Goal: Information Seeking & Learning: Learn about a topic

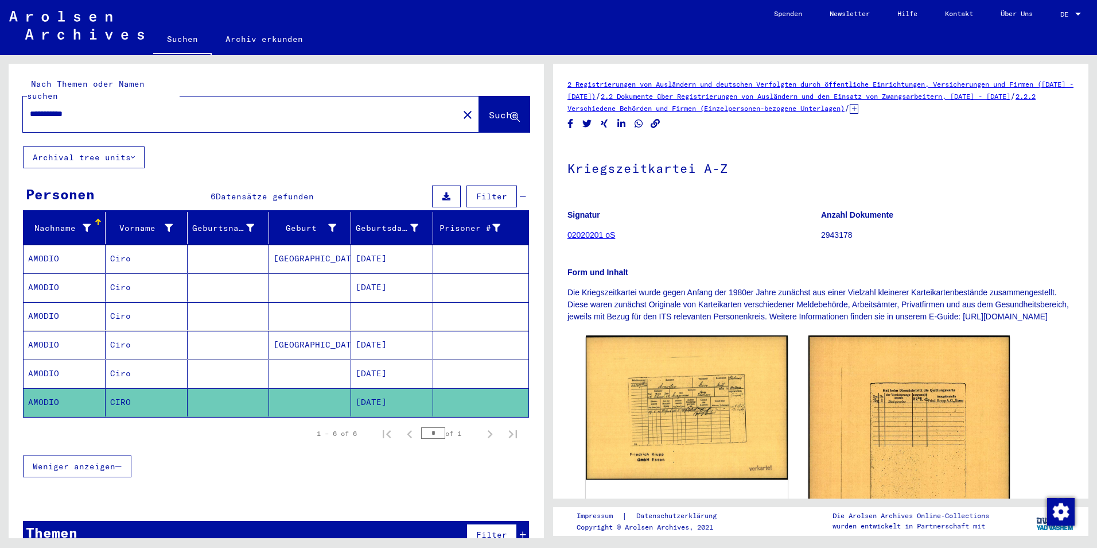
drag, startPoint x: 104, startPoint y: 103, endPoint x: -2, endPoint y: 96, distance: 106.4
click at [0, 96] on html "**********" at bounding box center [548, 274] width 1097 height 548
paste input "**"
type input "**********"
click at [490, 96] on button "Suche" at bounding box center [504, 114] width 51 height 36
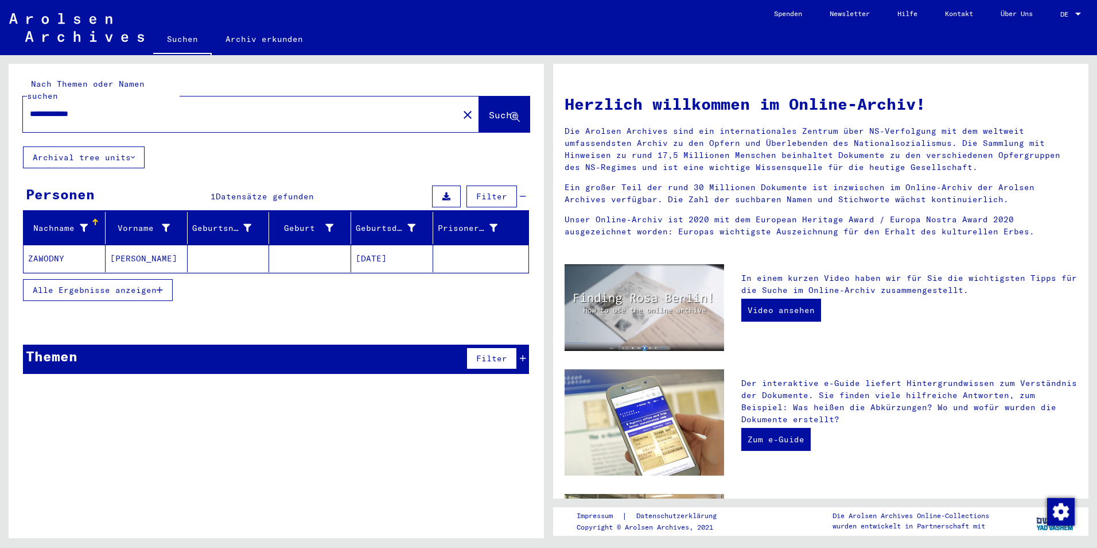
click at [163, 282] on button "Alle Ergebnisse anzeigen" at bounding box center [98, 290] width 150 height 22
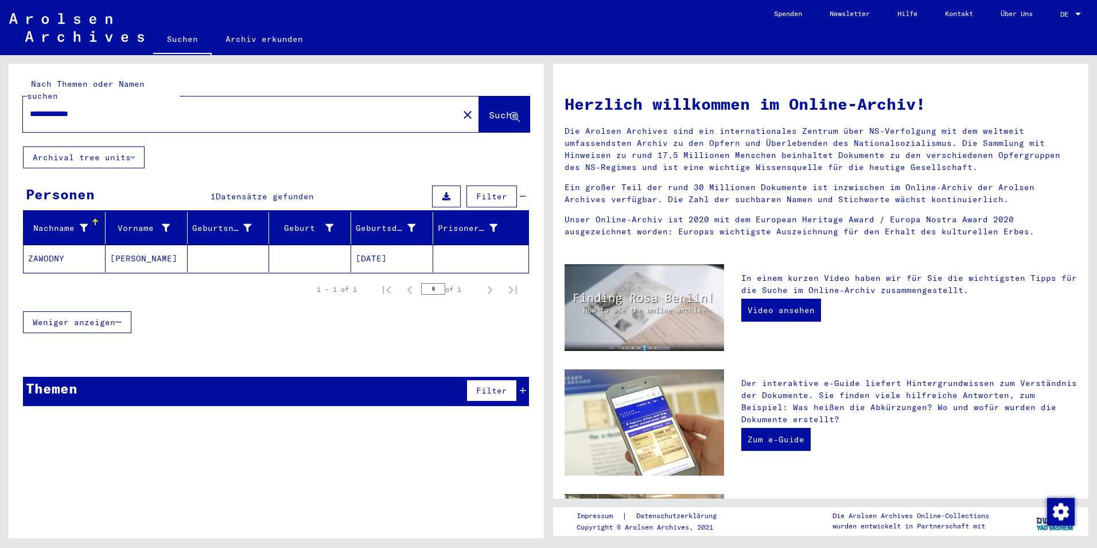
click at [52, 249] on mat-cell "ZAWODNY" at bounding box center [65, 259] width 82 height 28
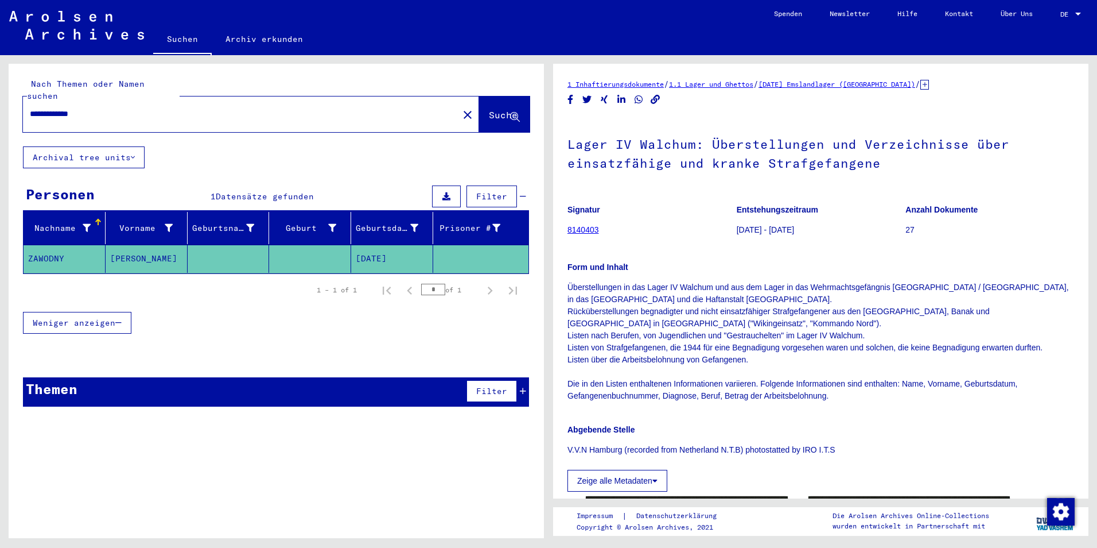
click at [980, 401] on p "Überstellungen in das Lager IV Walchum und aus dem Lager in das Wehrmachtsgefän…" at bounding box center [821, 341] width 507 height 121
drag, startPoint x: 694, startPoint y: 143, endPoint x: 565, endPoint y: 146, distance: 129.2
copy h1 "Lager IV Walchum"
click at [1054, 346] on p "Überstellungen in das Lager IV Walchum und aus dem Lager in das Wehrmachtsgefän…" at bounding box center [821, 341] width 507 height 121
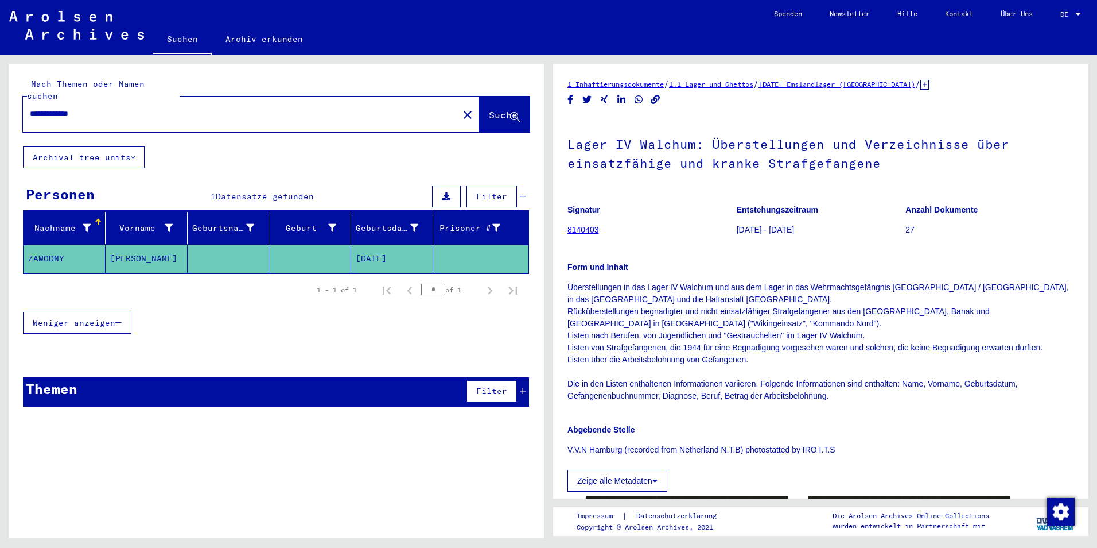
click at [1035, 457] on div "Signatur 8140403 Entstehungszeitraum [DATE] - [DATE] Anzahl Dokumente 27 Form u…" at bounding box center [821, 344] width 507 height 296
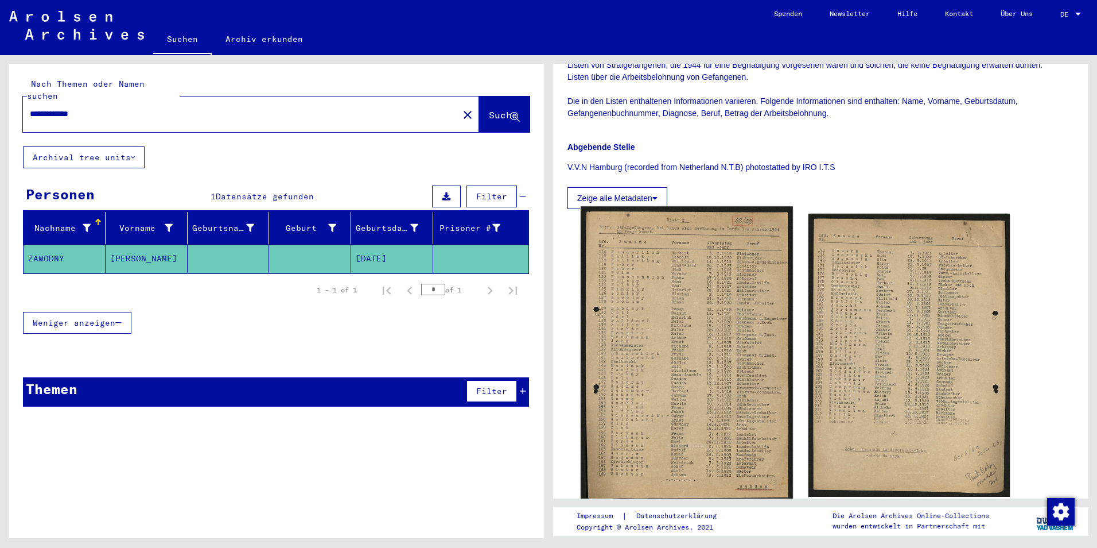
click at [690, 334] on img at bounding box center [687, 354] width 212 height 297
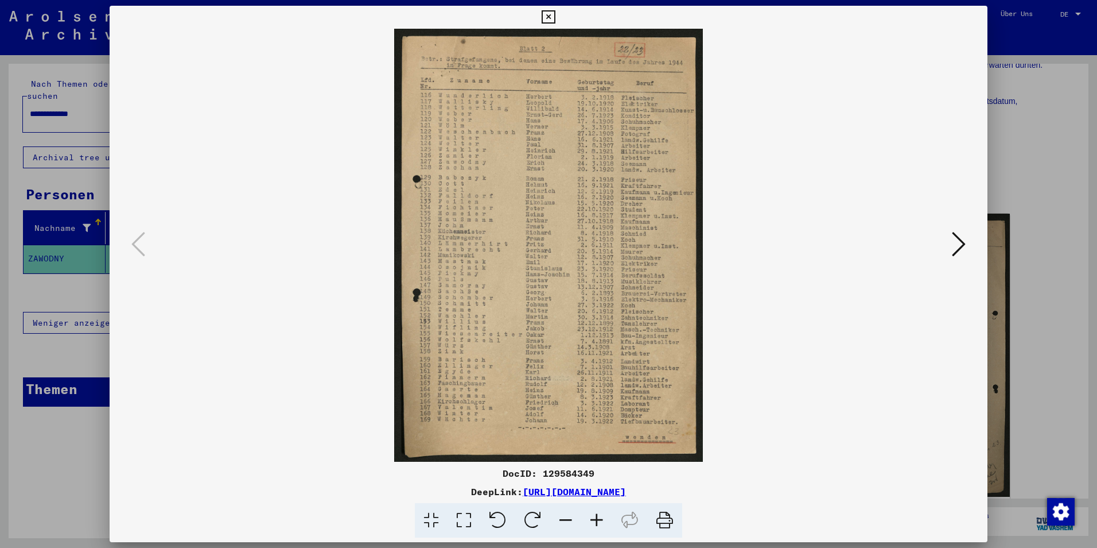
click at [597, 521] on icon at bounding box center [596, 520] width 31 height 35
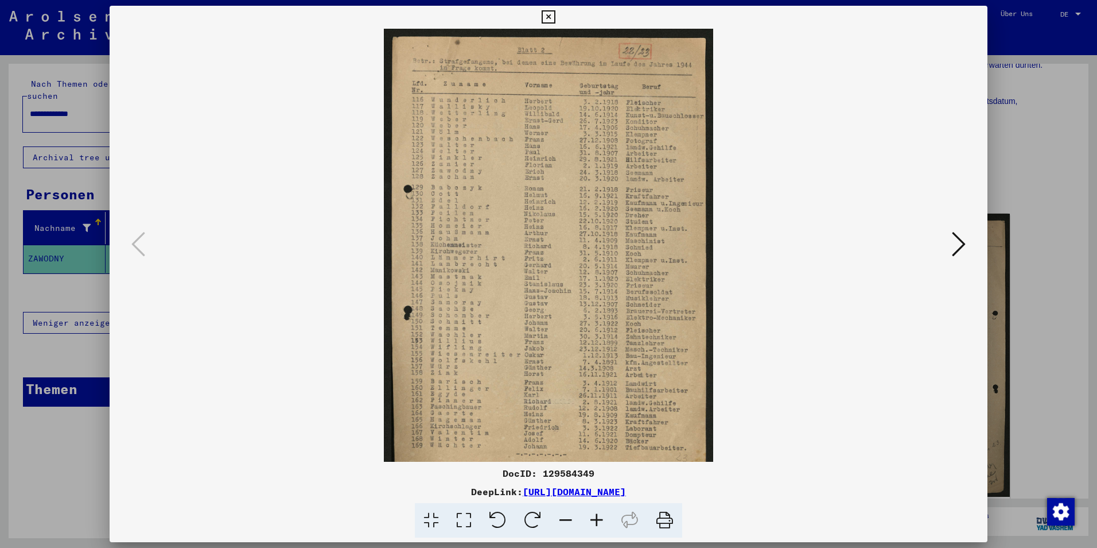
click at [597, 521] on icon at bounding box center [596, 520] width 31 height 35
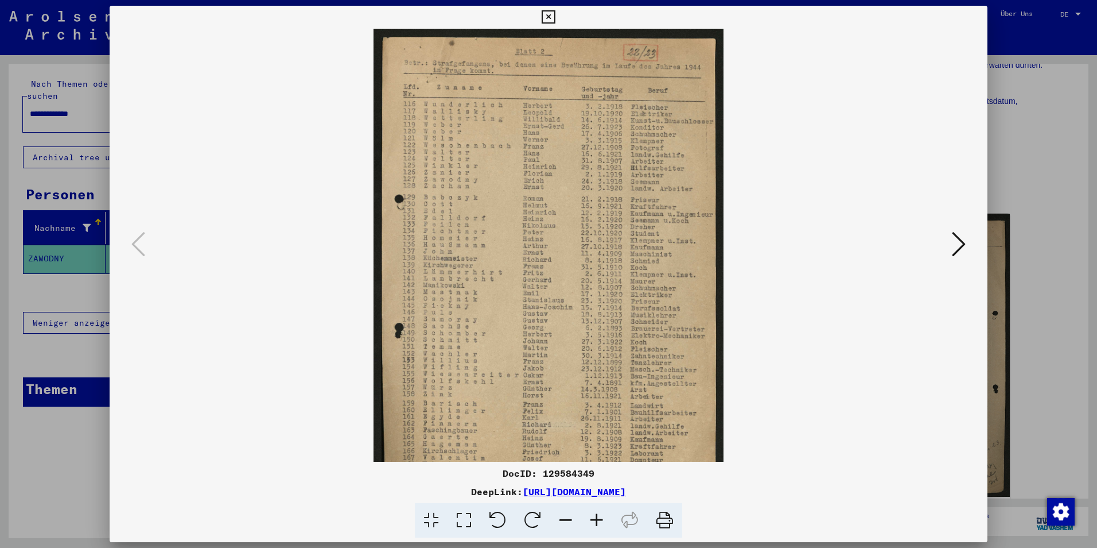
click at [597, 521] on icon at bounding box center [596, 520] width 31 height 35
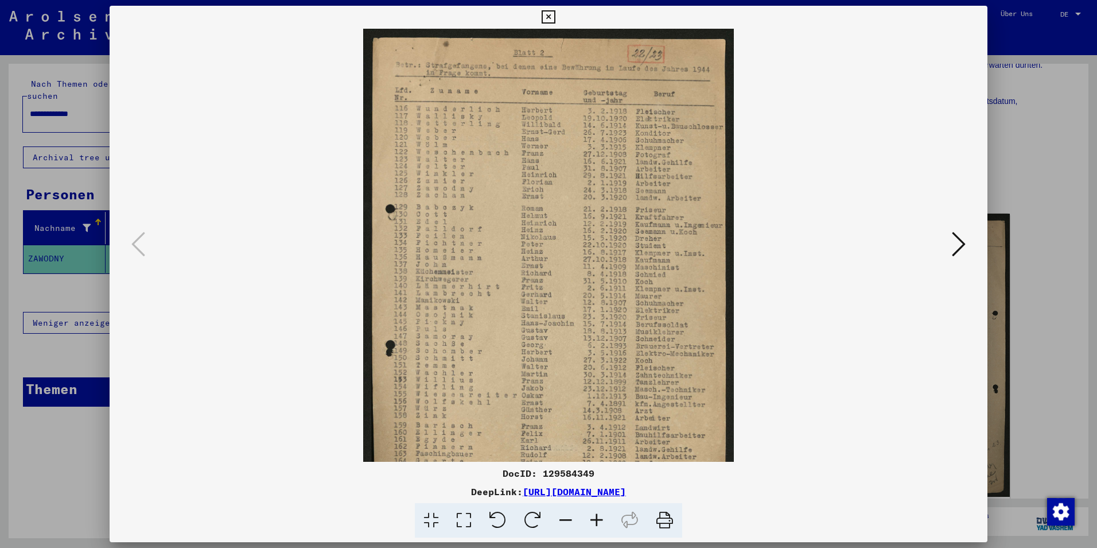
click at [597, 521] on icon at bounding box center [596, 520] width 31 height 35
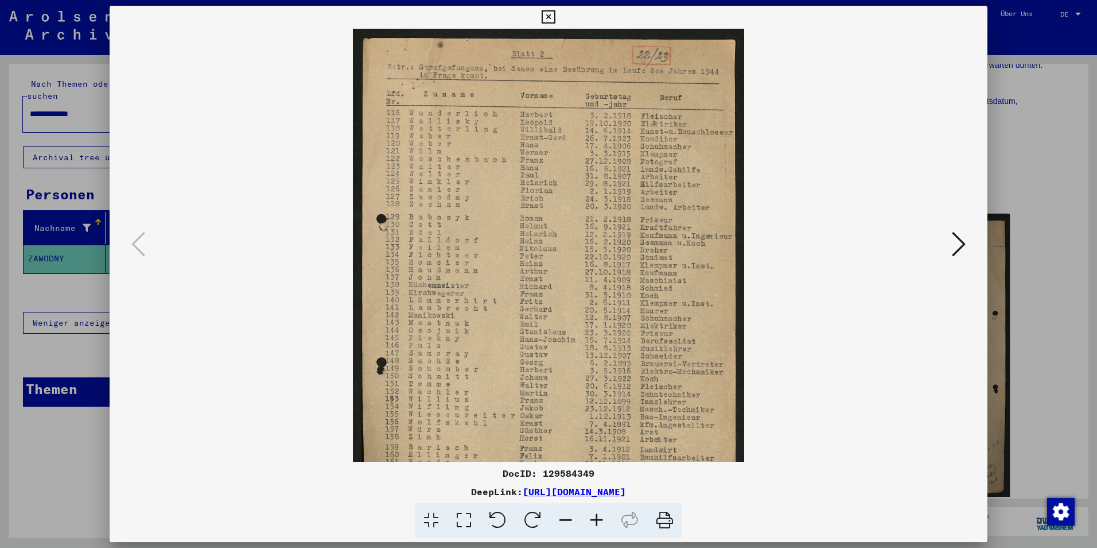
click at [597, 521] on icon at bounding box center [596, 520] width 31 height 35
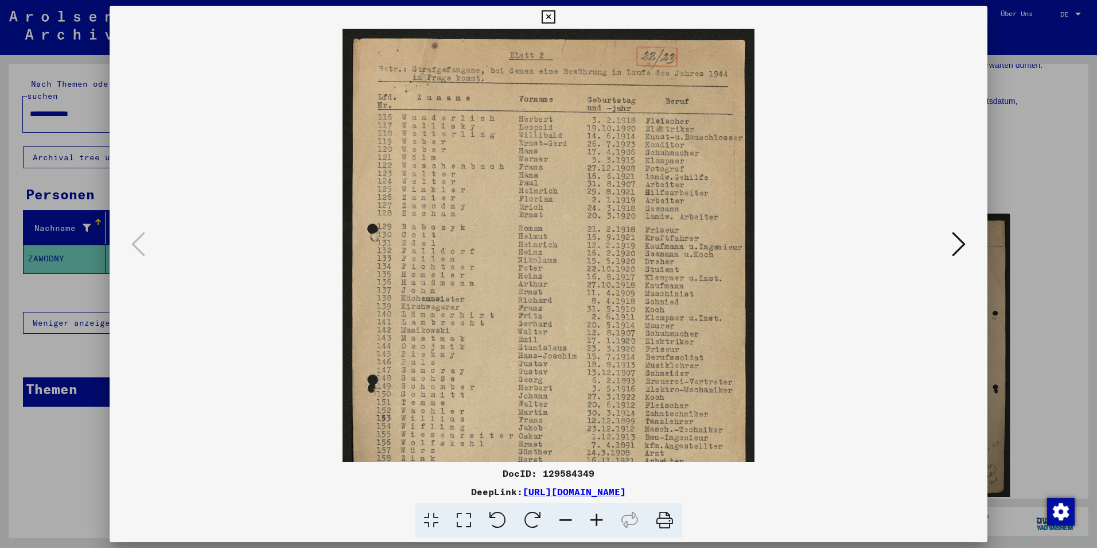
click at [597, 521] on icon at bounding box center [596, 520] width 31 height 35
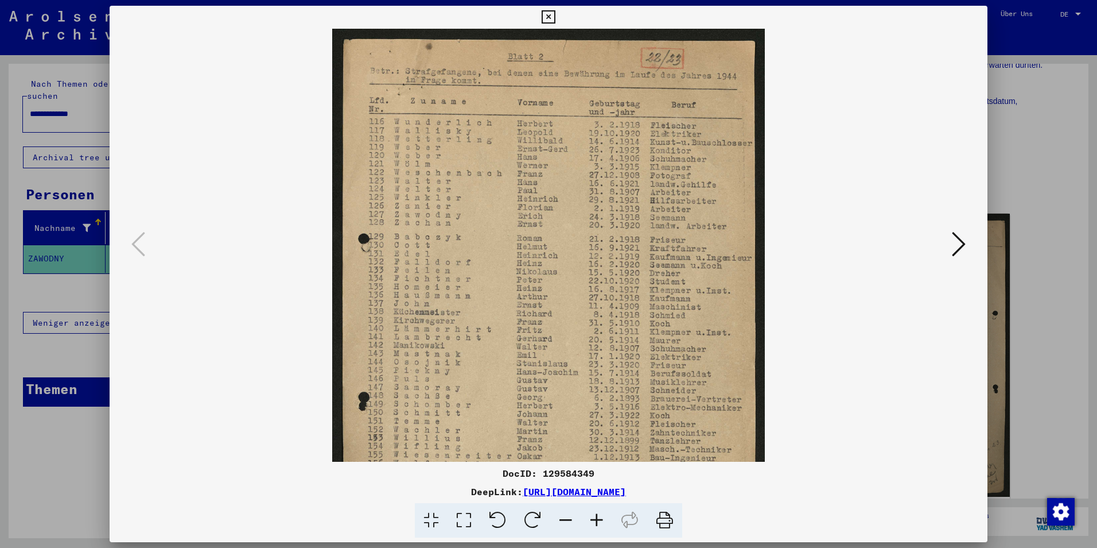
click at [597, 521] on icon at bounding box center [596, 520] width 31 height 35
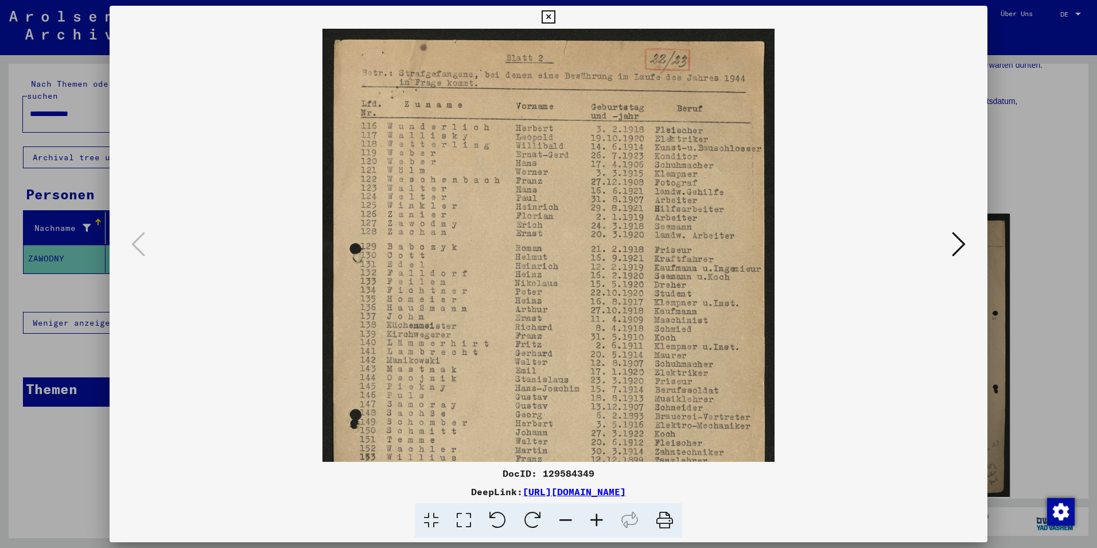
click at [597, 521] on icon at bounding box center [596, 520] width 31 height 35
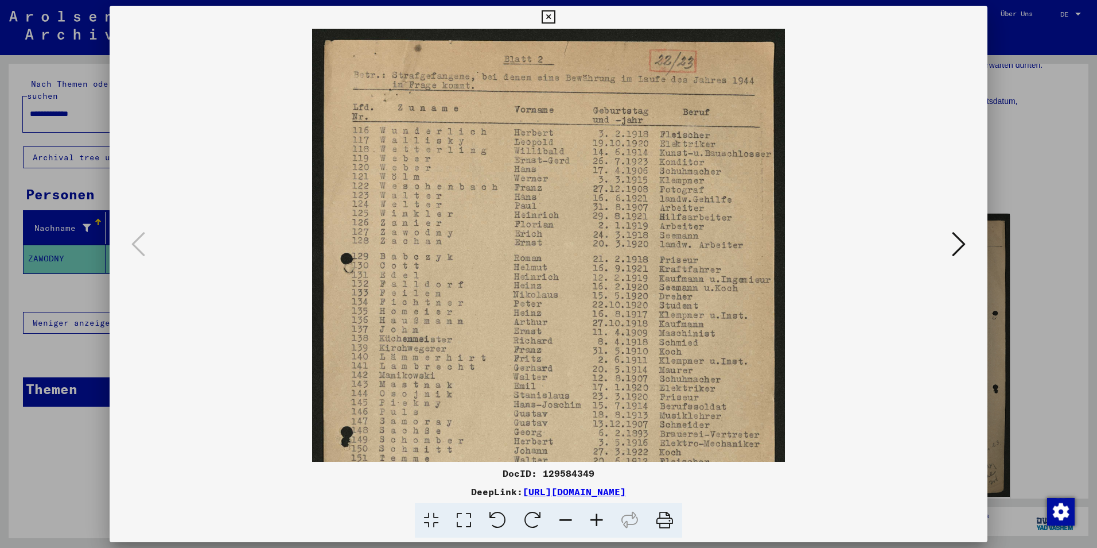
click at [597, 521] on icon at bounding box center [596, 520] width 31 height 35
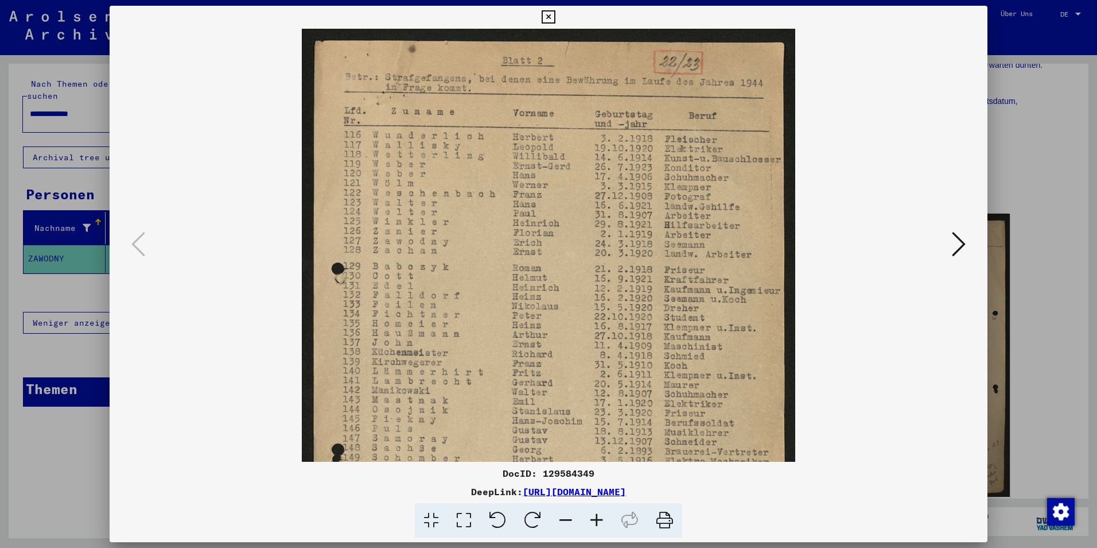
click at [597, 521] on icon at bounding box center [596, 520] width 31 height 35
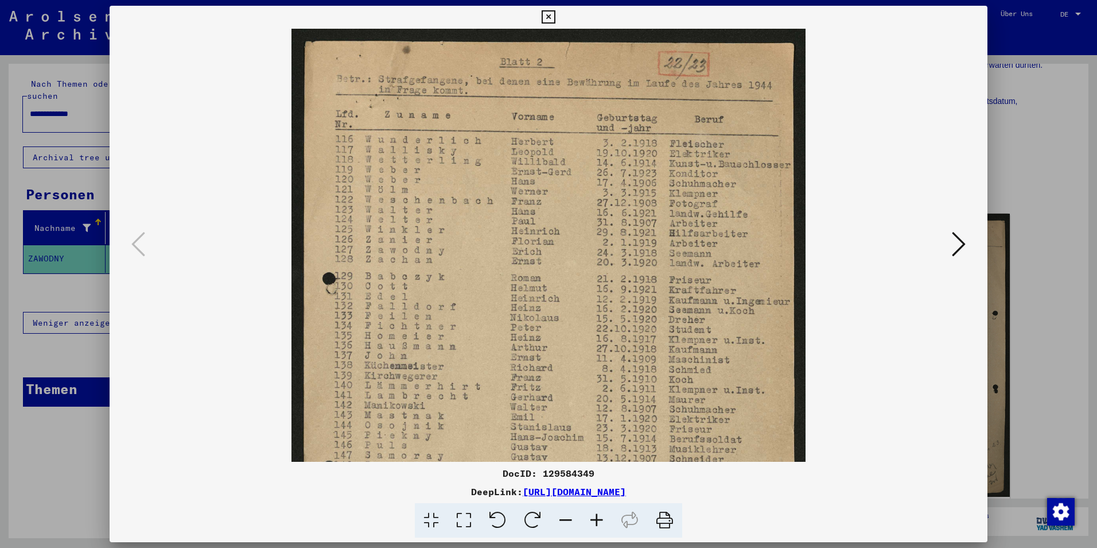
click at [597, 521] on icon at bounding box center [596, 520] width 31 height 35
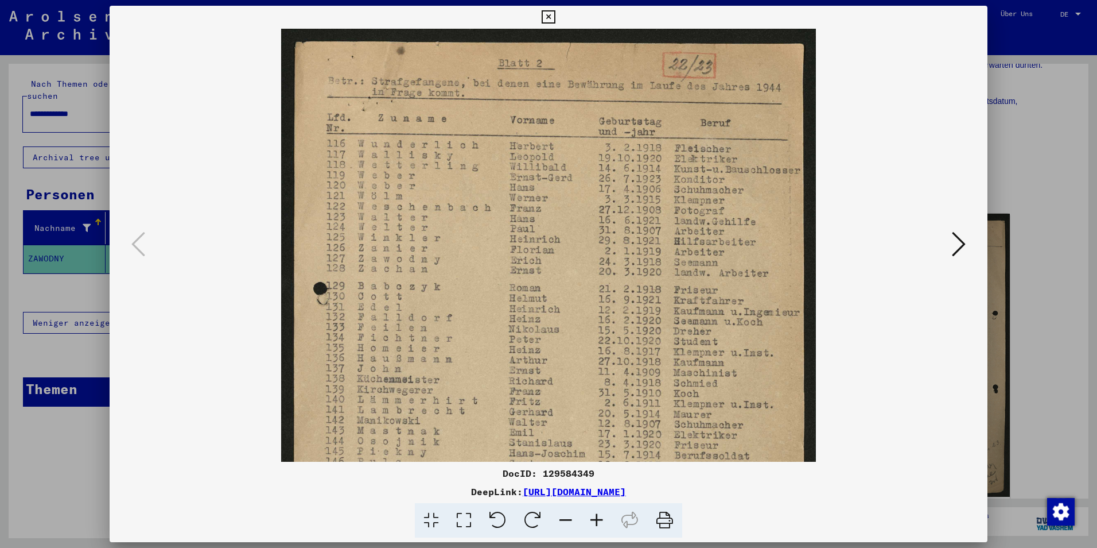
click at [597, 521] on icon at bounding box center [596, 520] width 31 height 35
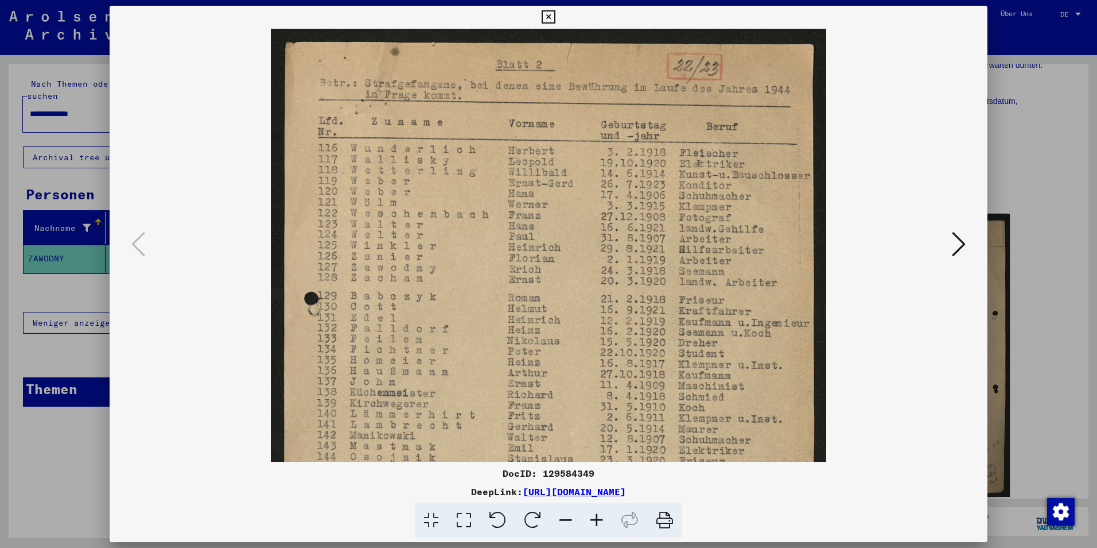
click at [597, 521] on icon at bounding box center [596, 520] width 31 height 35
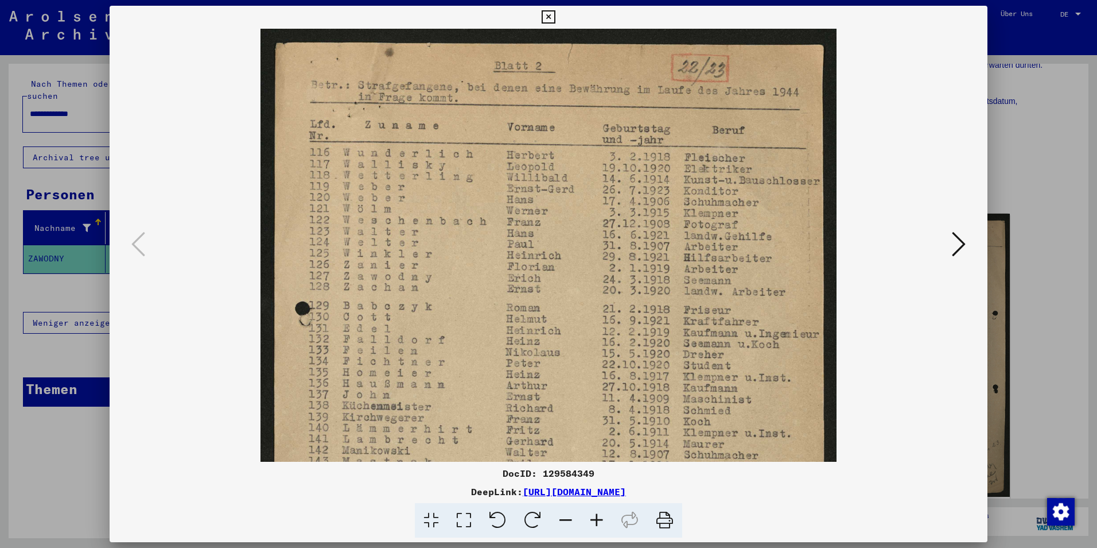
click at [597, 521] on icon at bounding box center [596, 520] width 31 height 35
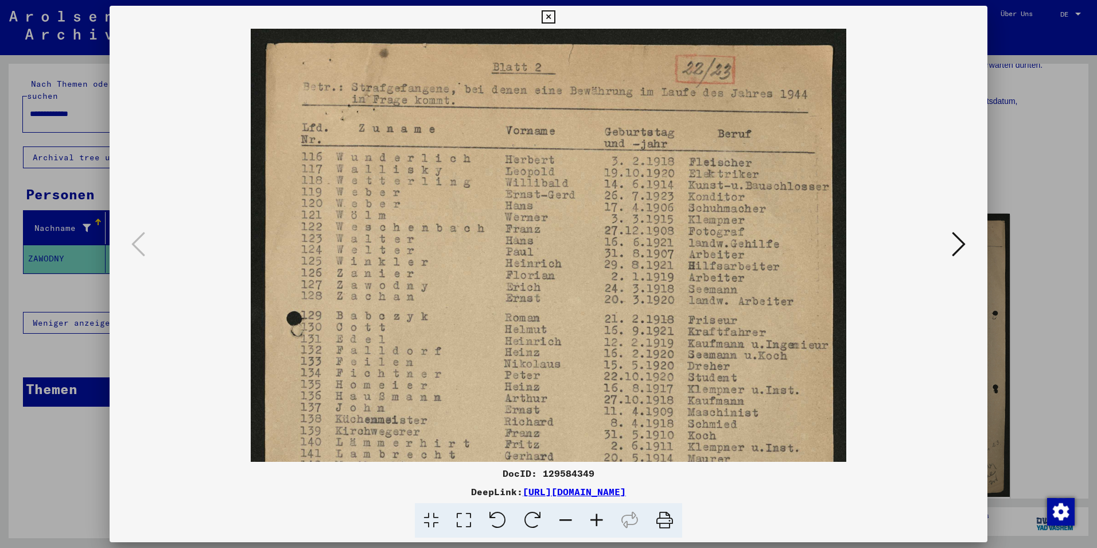
click at [597, 521] on icon at bounding box center [596, 520] width 31 height 35
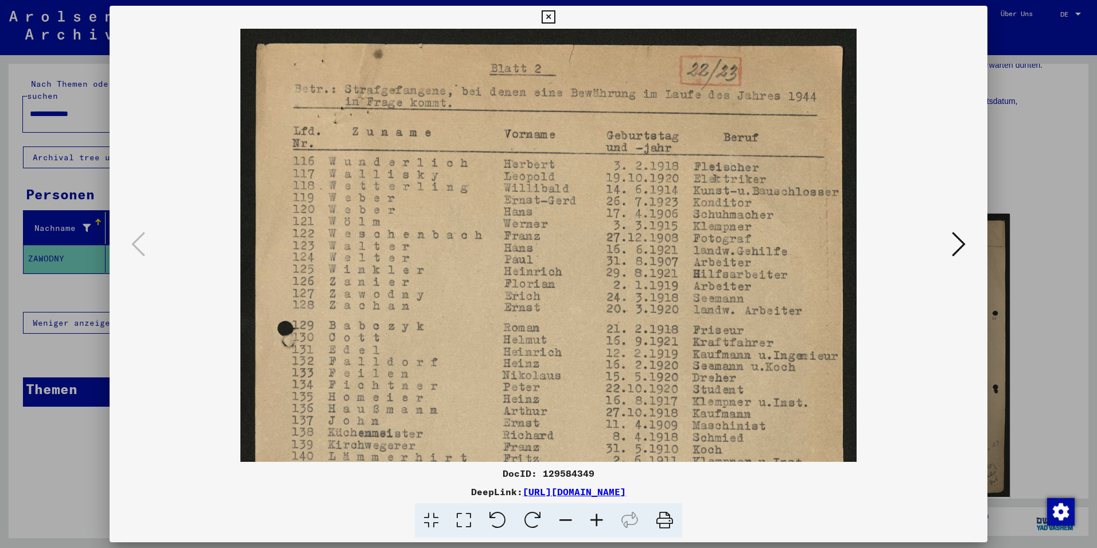
click at [597, 521] on icon at bounding box center [596, 520] width 31 height 35
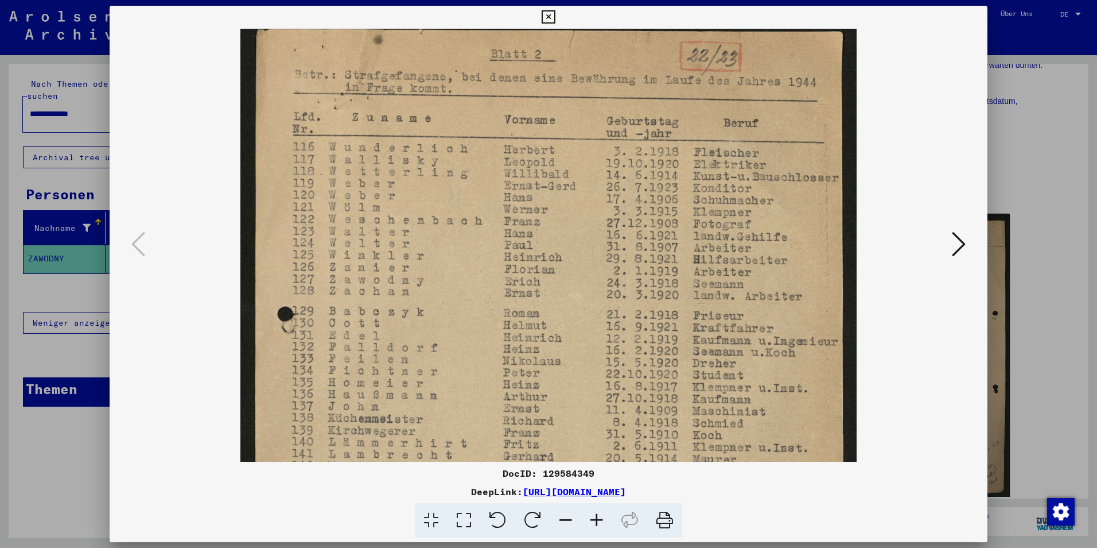
scroll to position [0, 0]
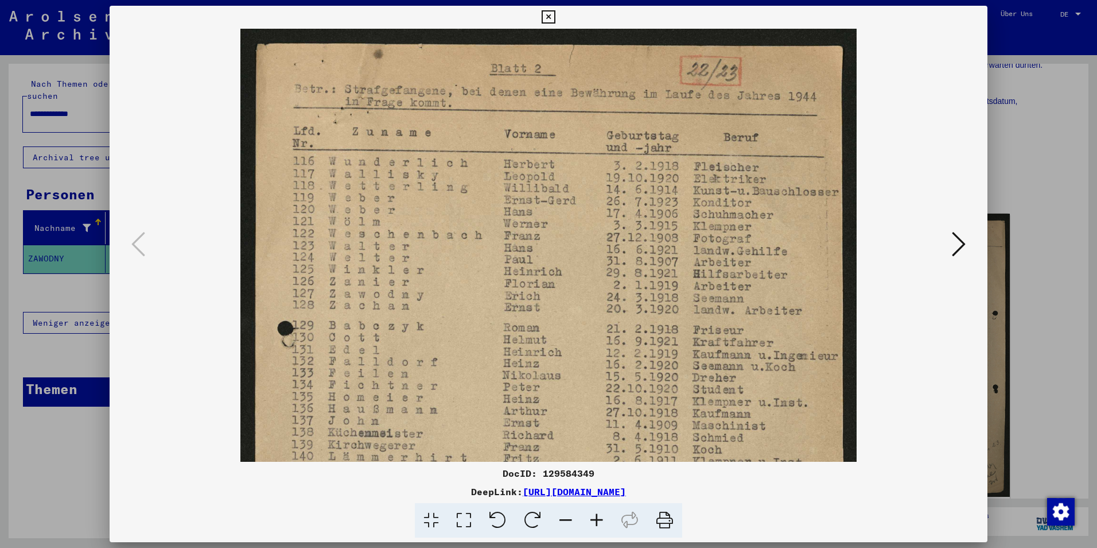
drag, startPoint x: 546, startPoint y: 397, endPoint x: 535, endPoint y: 409, distance: 16.7
click at [535, 409] on img at bounding box center [548, 460] width 617 height 863
click at [953, 245] on icon at bounding box center [959, 244] width 14 height 28
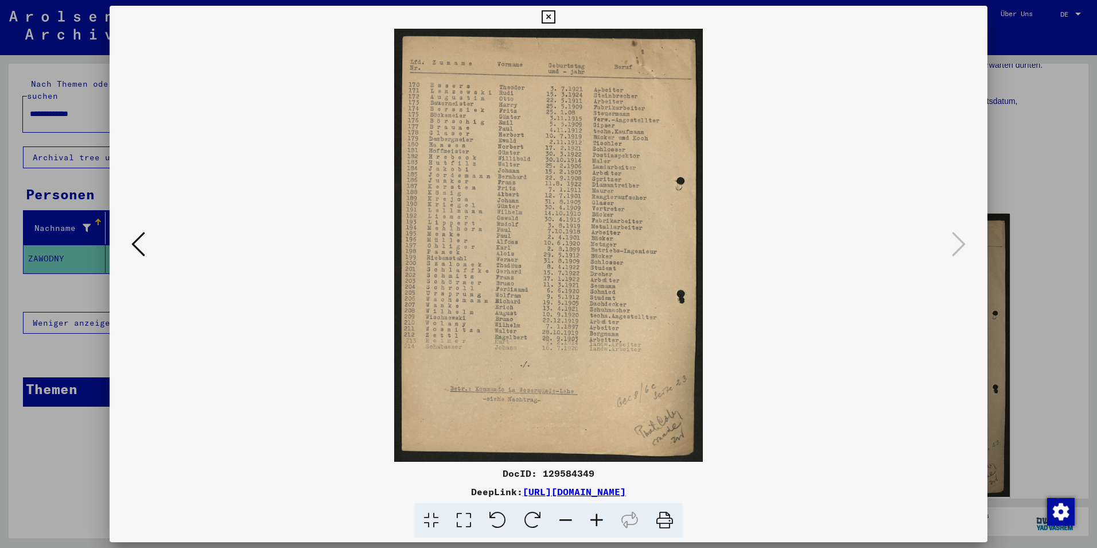
click at [591, 518] on icon at bounding box center [596, 520] width 31 height 35
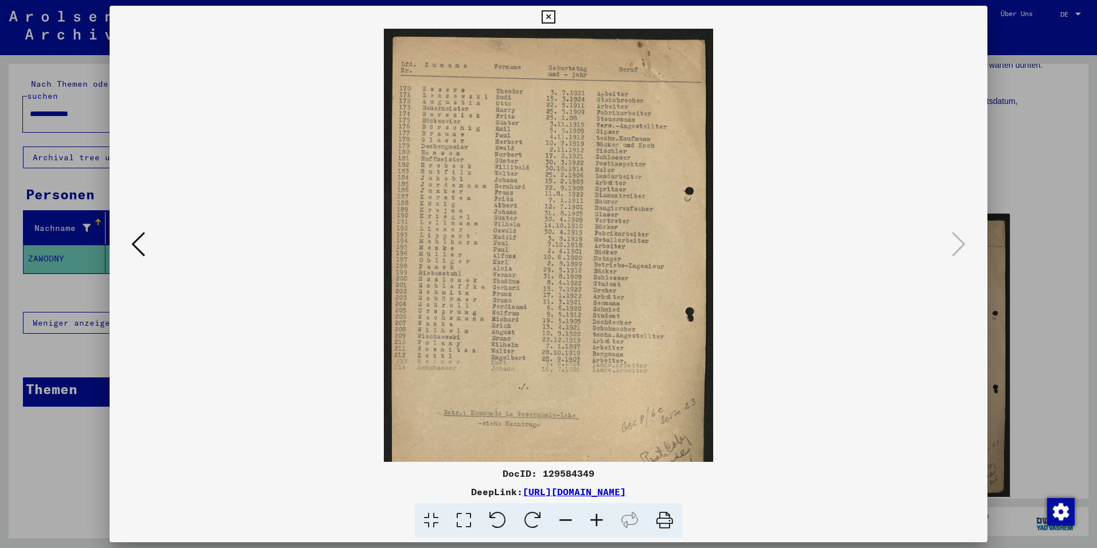
click at [591, 518] on icon at bounding box center [596, 520] width 31 height 35
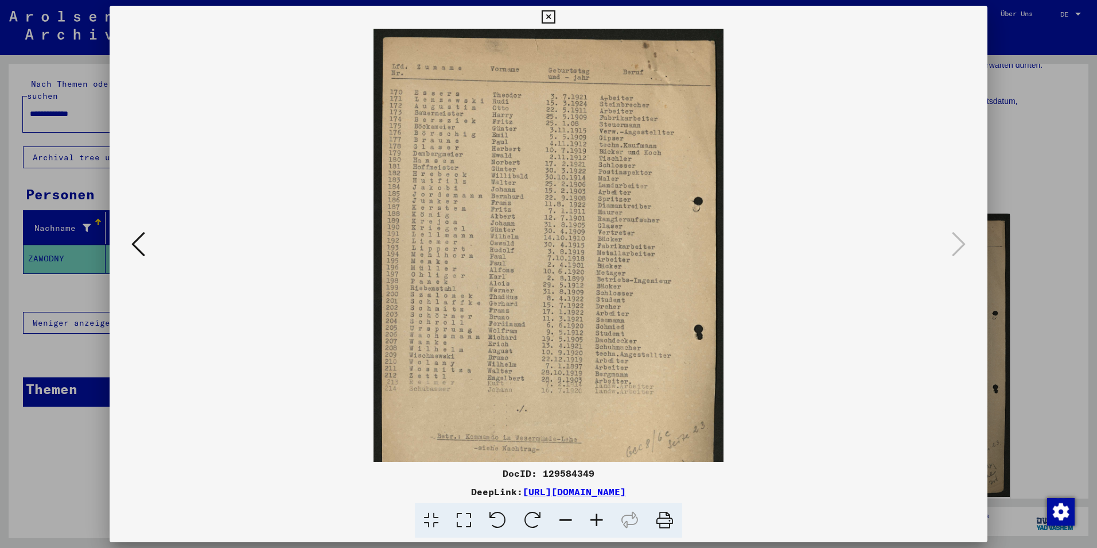
click at [591, 518] on icon at bounding box center [596, 520] width 31 height 35
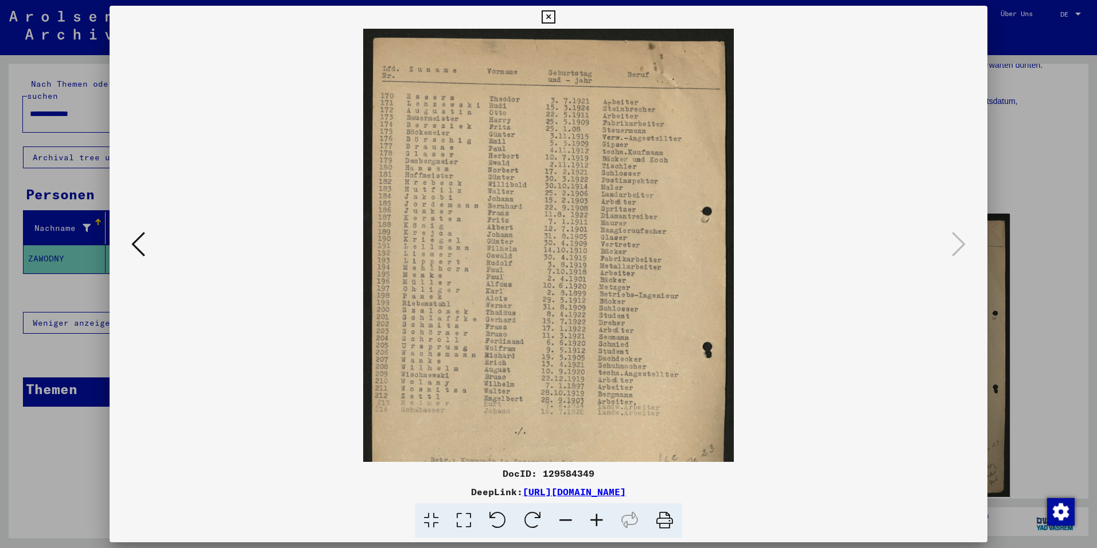
click at [591, 518] on icon at bounding box center [596, 520] width 31 height 35
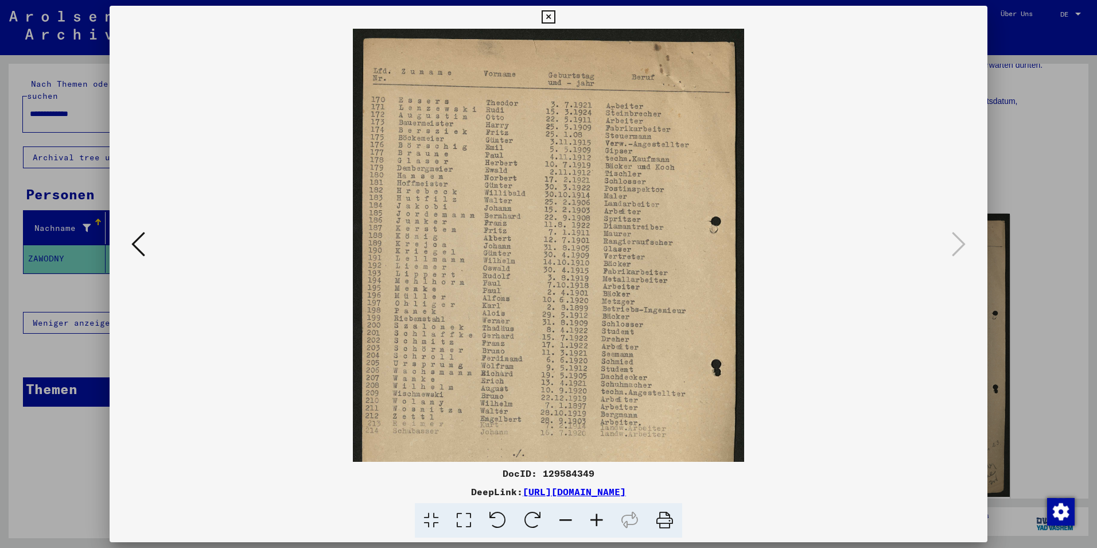
click at [591, 518] on icon at bounding box center [596, 520] width 31 height 35
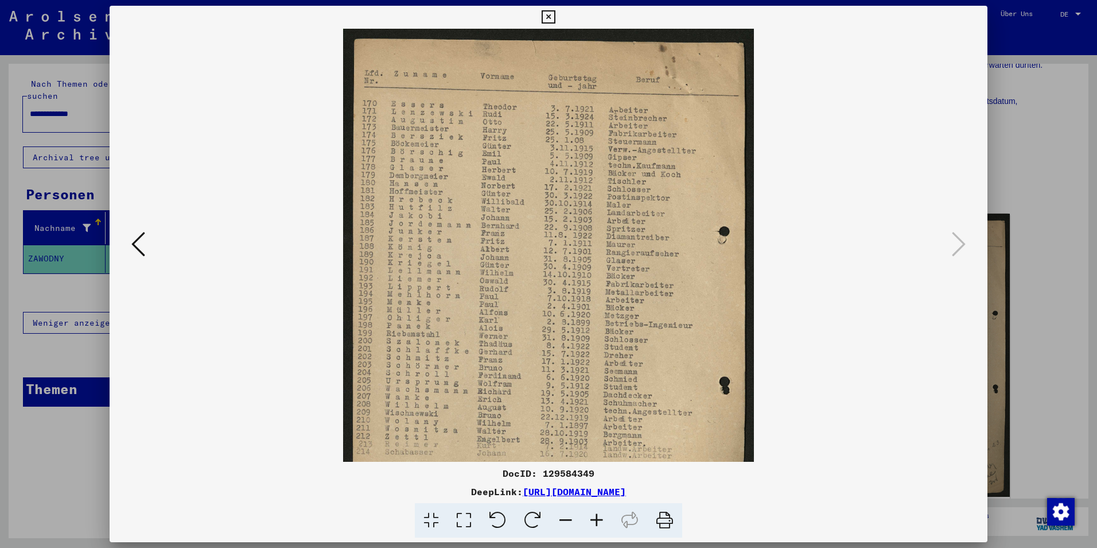
click at [591, 518] on icon at bounding box center [596, 520] width 31 height 35
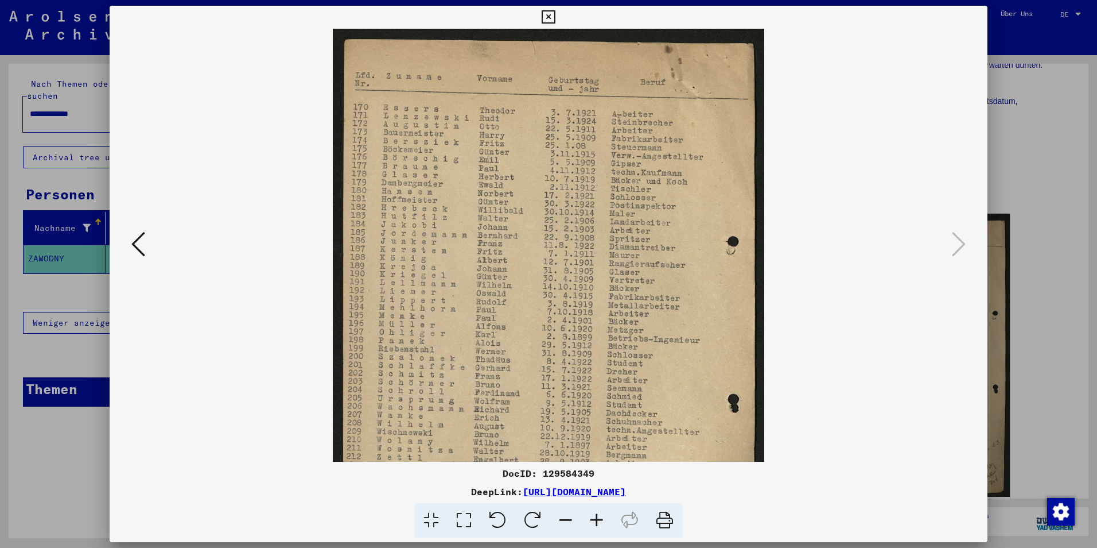
click at [591, 518] on icon at bounding box center [596, 520] width 31 height 35
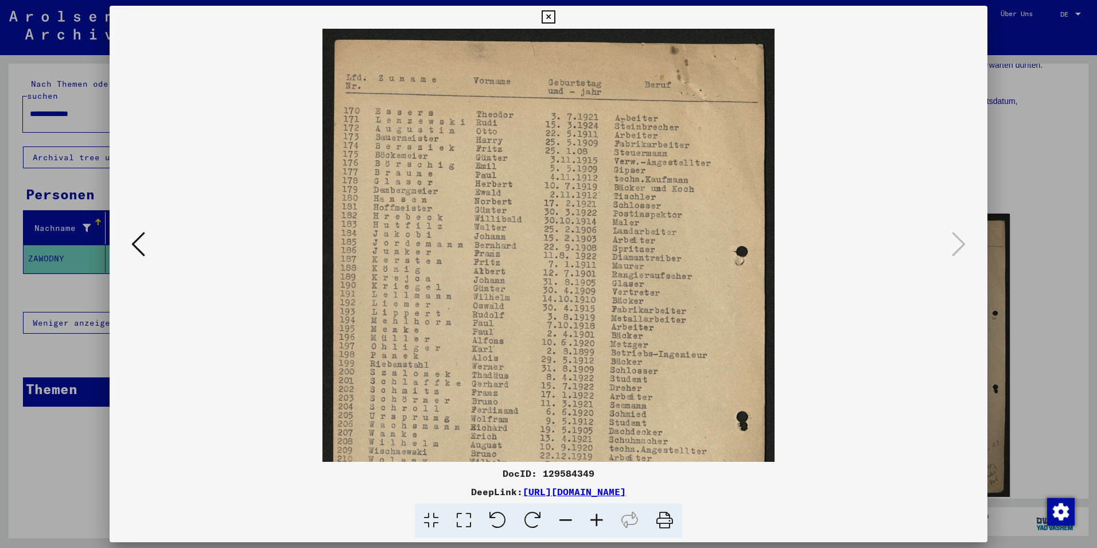
click at [591, 518] on icon at bounding box center [596, 520] width 31 height 35
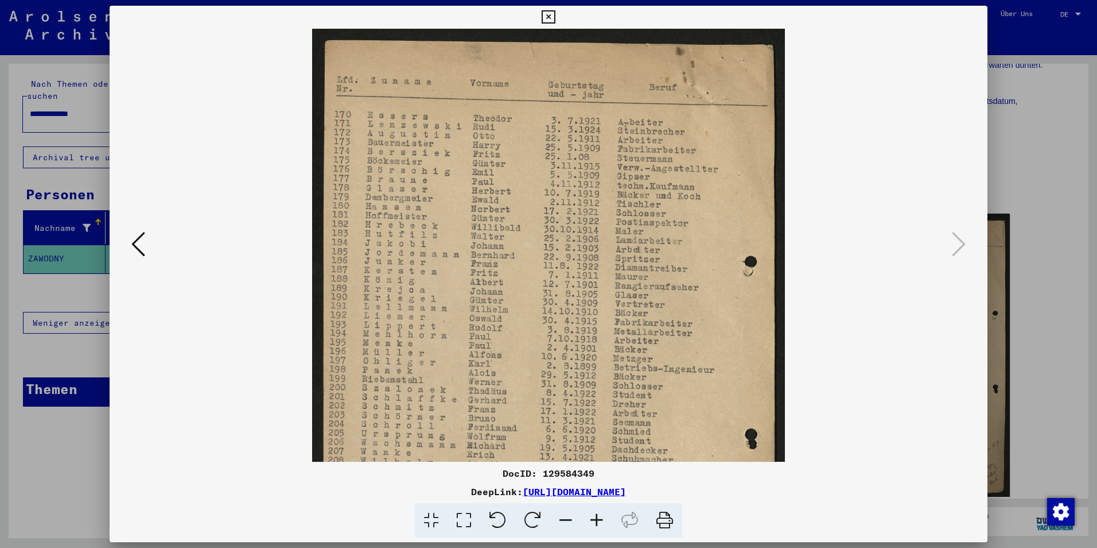
click at [591, 518] on icon at bounding box center [596, 520] width 31 height 35
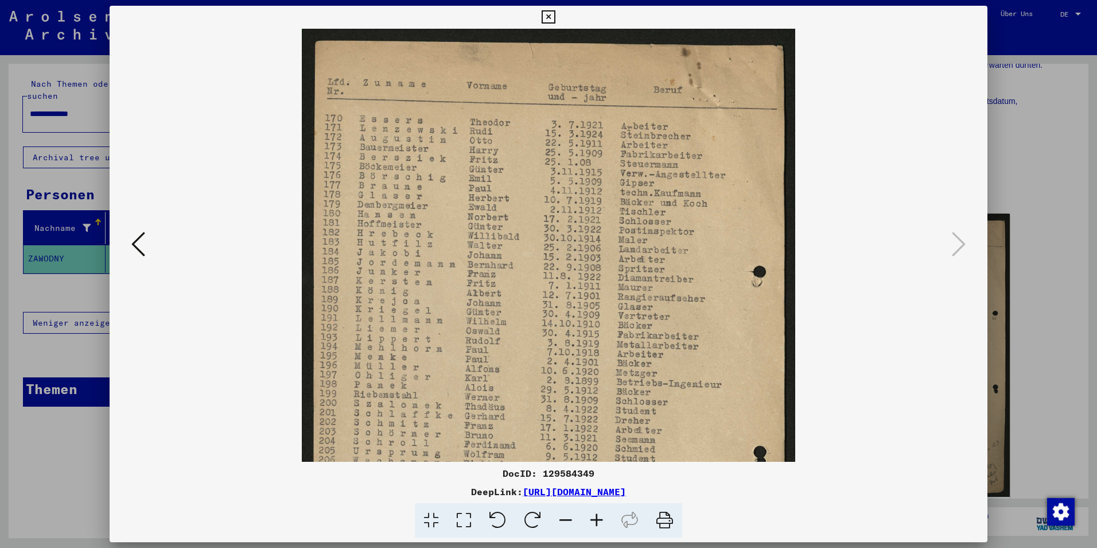
click at [591, 518] on icon at bounding box center [596, 520] width 31 height 35
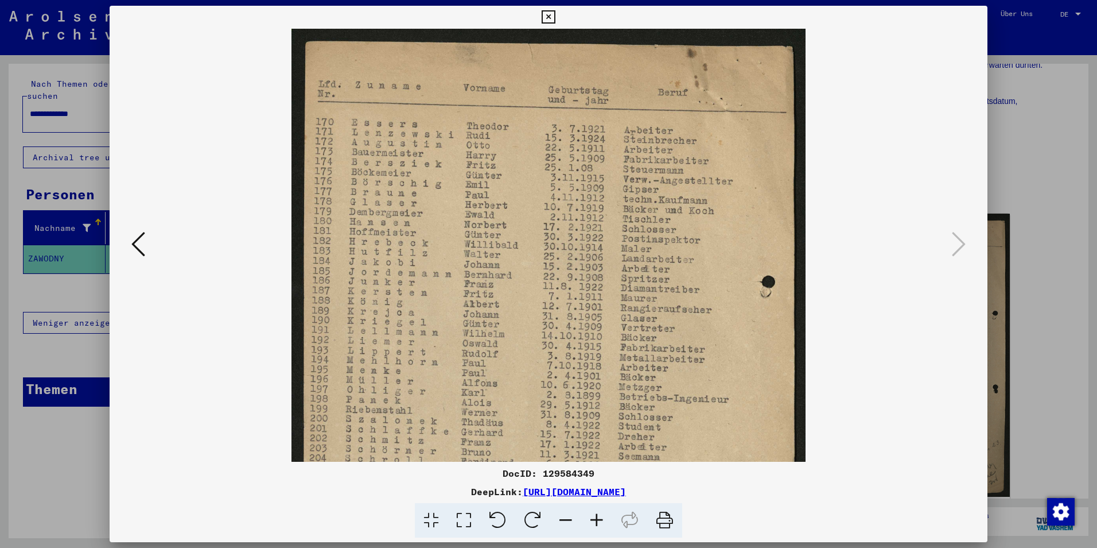
click at [591, 518] on icon at bounding box center [596, 520] width 31 height 35
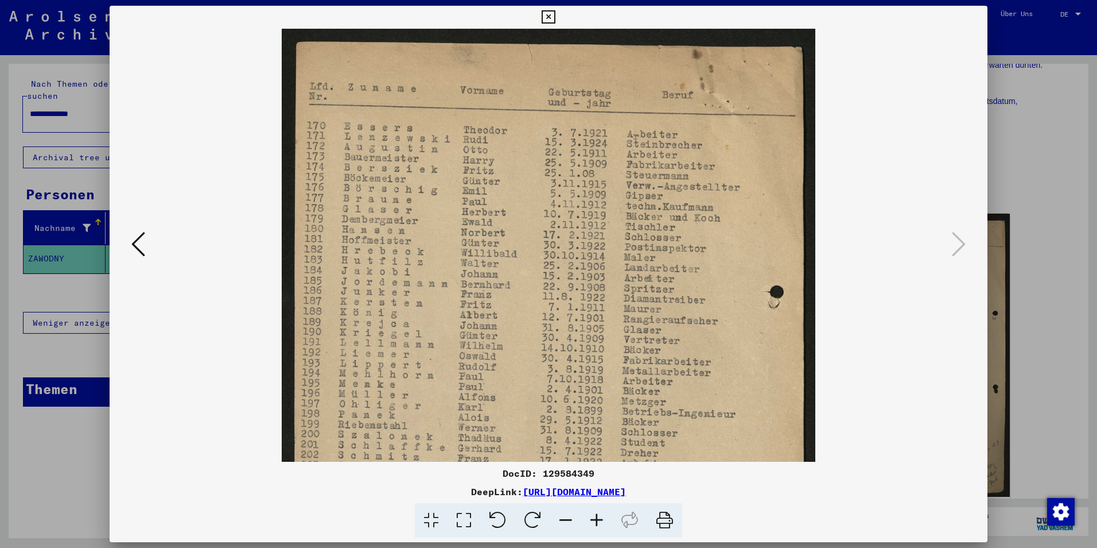
click at [591, 518] on icon at bounding box center [596, 520] width 31 height 35
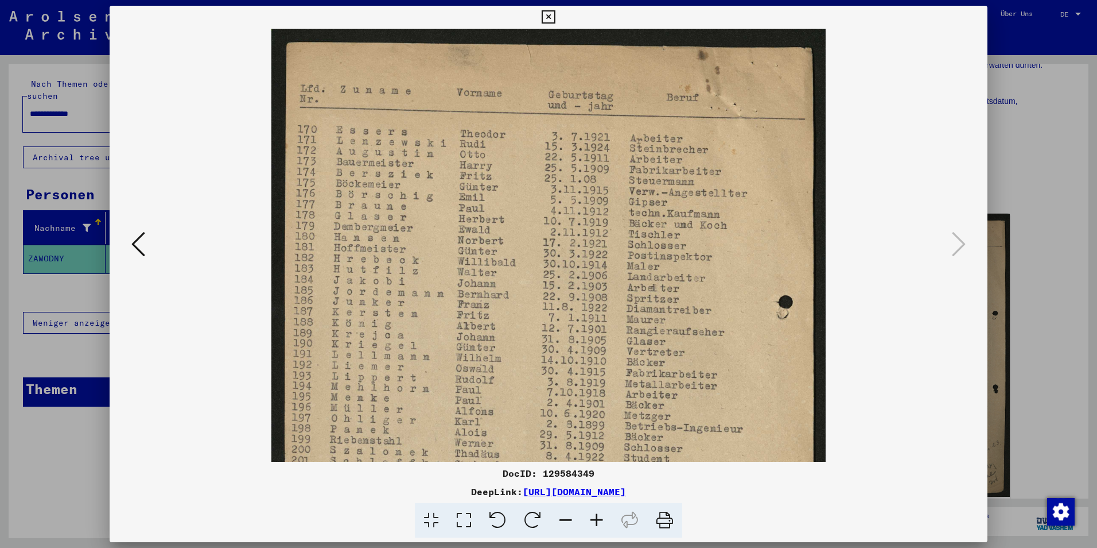
click at [591, 518] on icon at bounding box center [596, 520] width 31 height 35
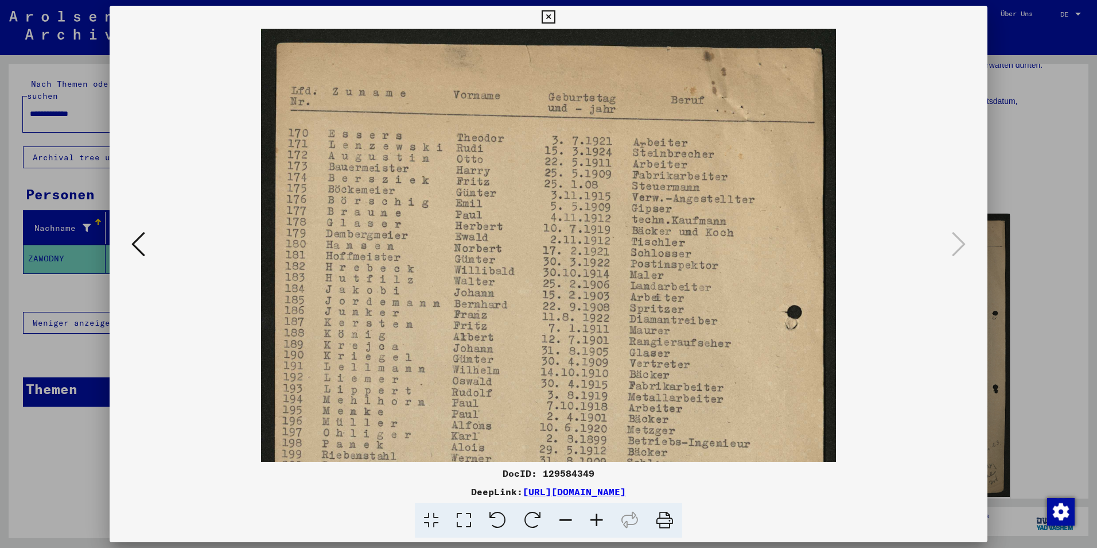
click at [591, 518] on icon at bounding box center [596, 520] width 31 height 35
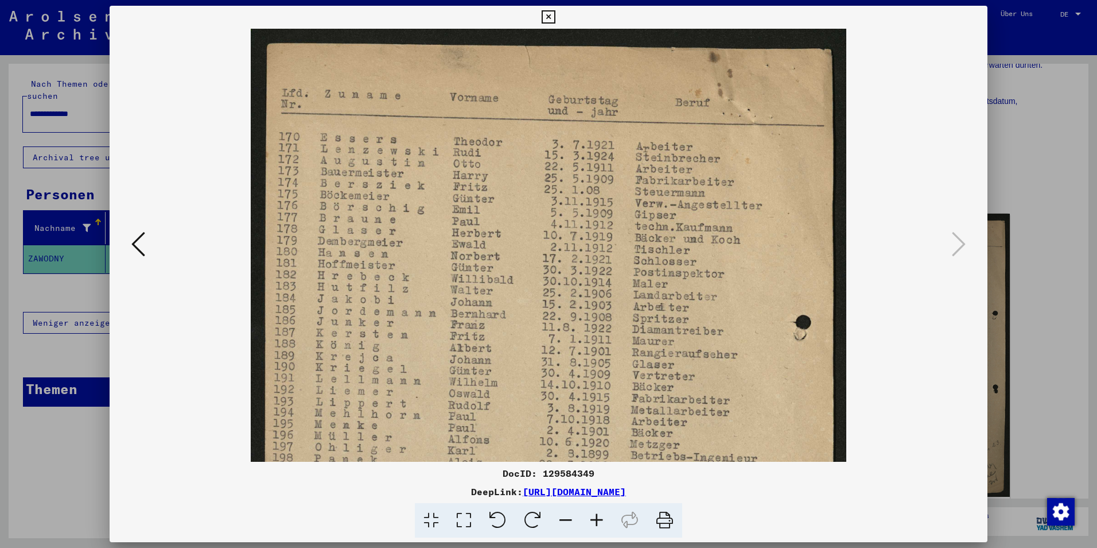
click at [591, 518] on icon at bounding box center [596, 520] width 31 height 35
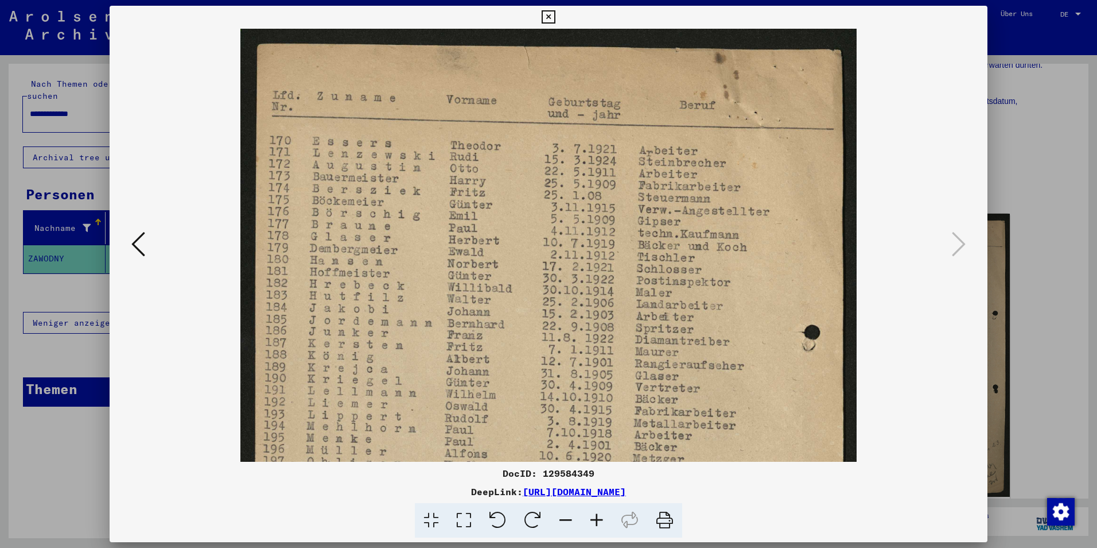
click at [591, 518] on icon at bounding box center [596, 520] width 31 height 35
drag, startPoint x: 537, startPoint y: 401, endPoint x: 491, endPoint y: 417, distance: 48.5
click at [491, 417] on img at bounding box center [548, 460] width 616 height 863
click at [139, 251] on icon at bounding box center [138, 244] width 14 height 28
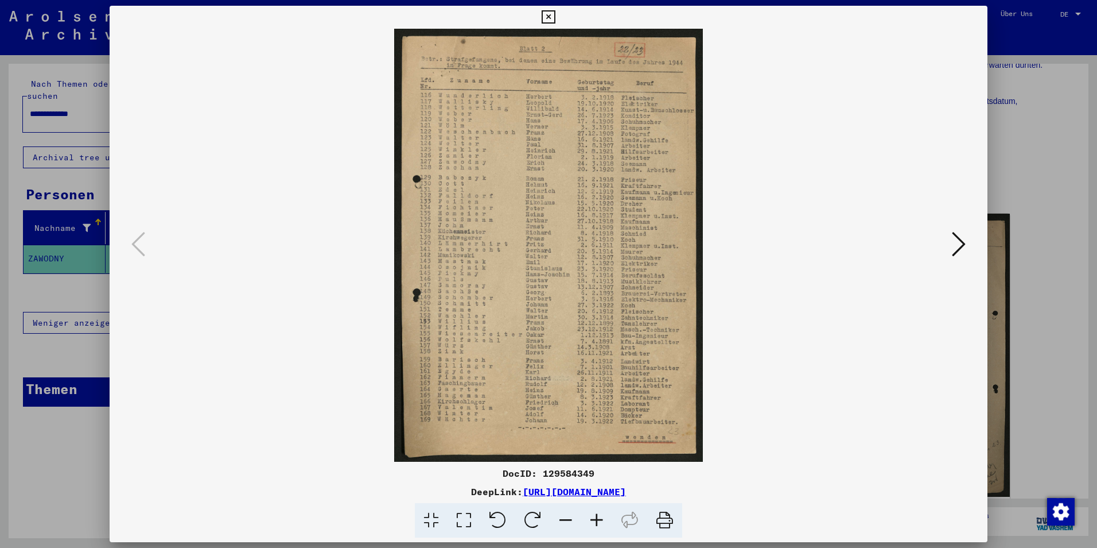
click at [600, 518] on icon at bounding box center [596, 520] width 31 height 35
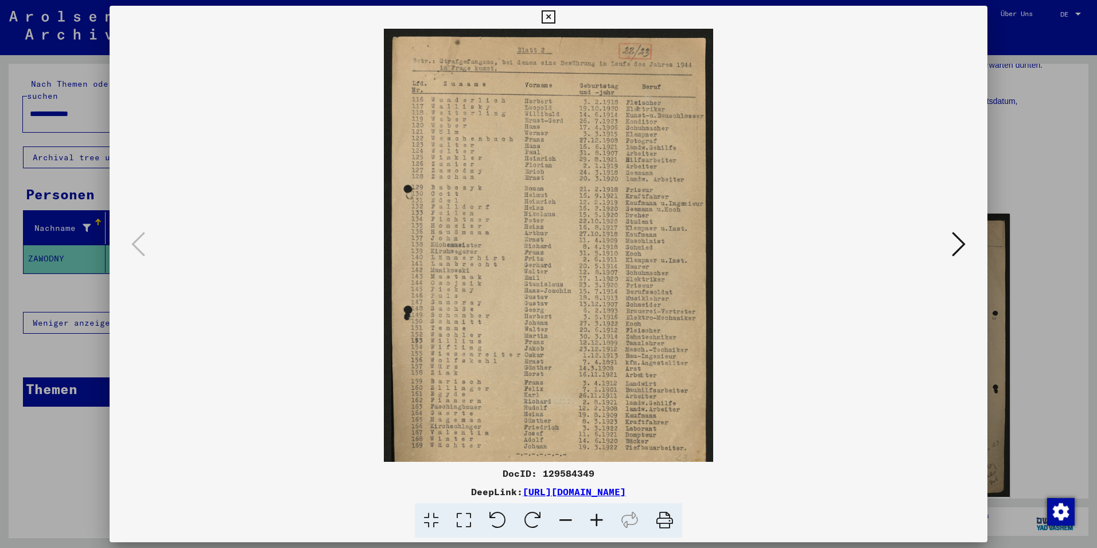
click at [600, 518] on icon at bounding box center [596, 520] width 31 height 35
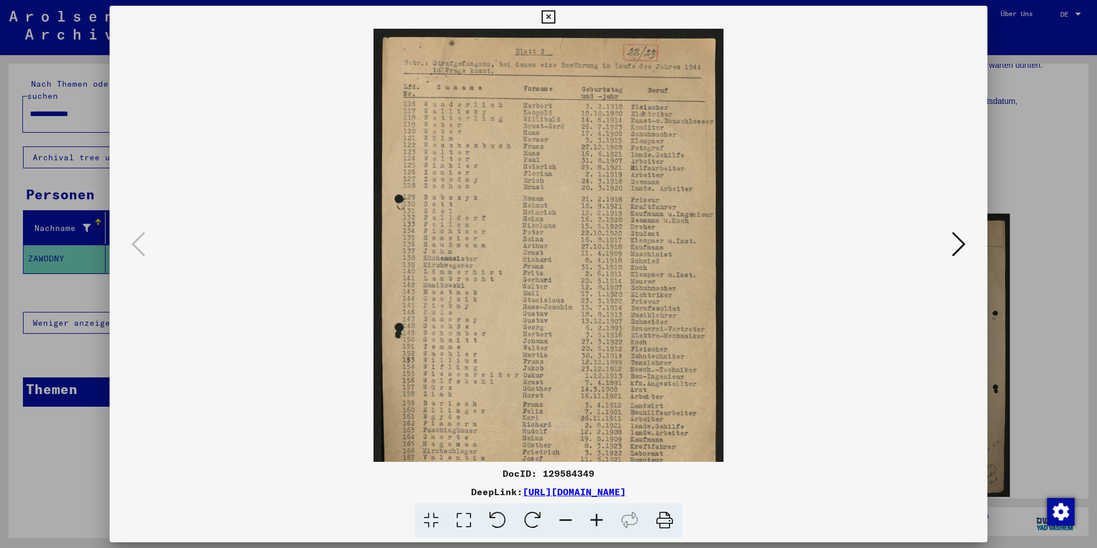
click at [600, 518] on icon at bounding box center [596, 520] width 31 height 35
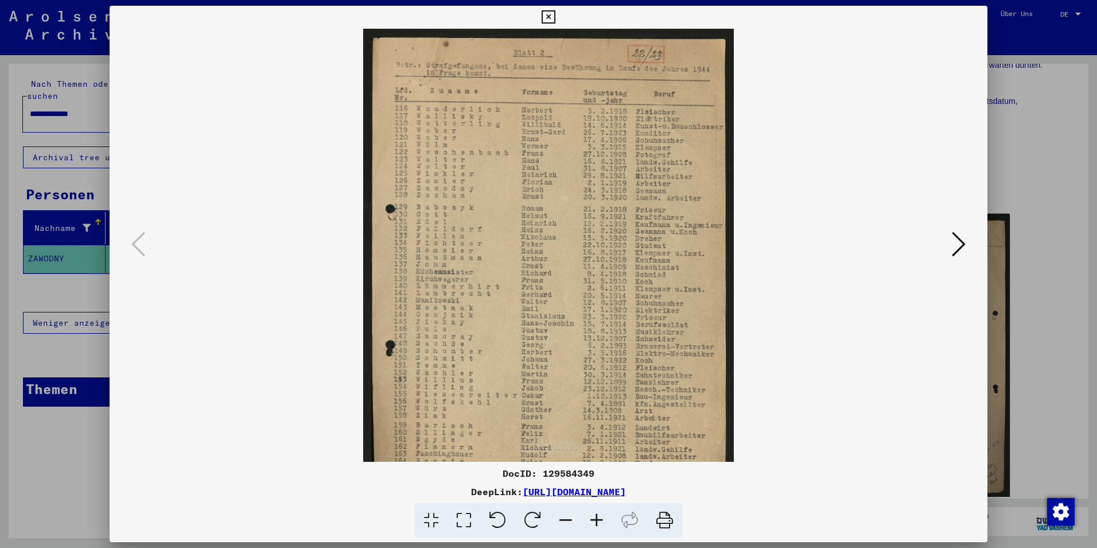
click at [600, 518] on icon at bounding box center [596, 520] width 31 height 35
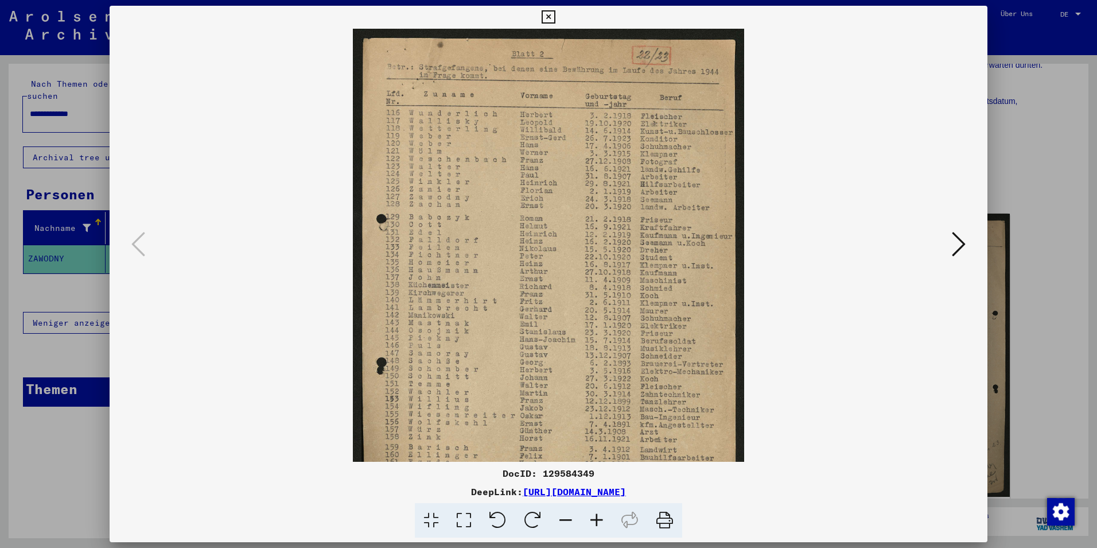
click at [600, 518] on icon at bounding box center [596, 520] width 31 height 35
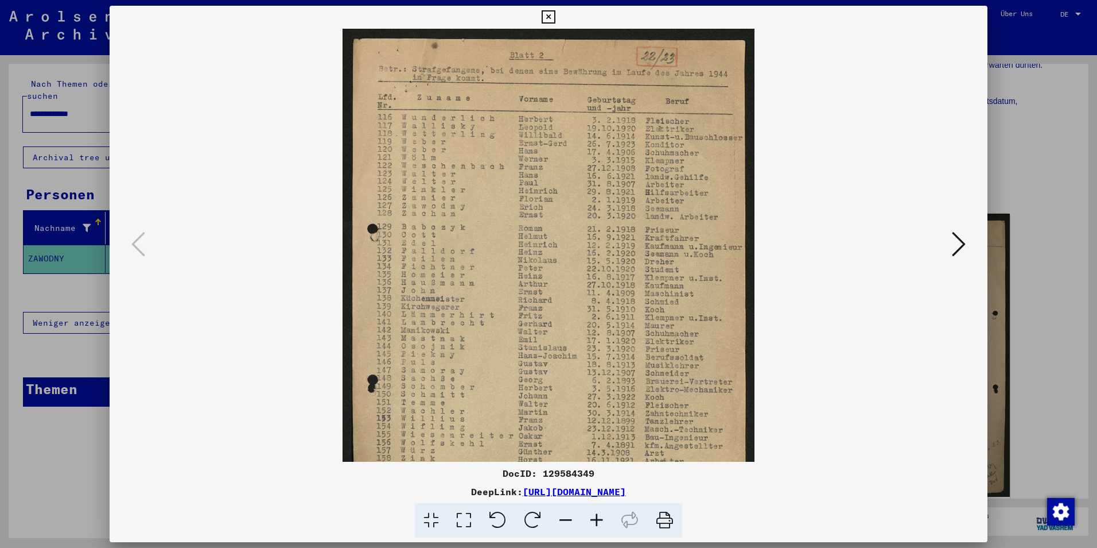
click at [600, 518] on icon at bounding box center [596, 520] width 31 height 35
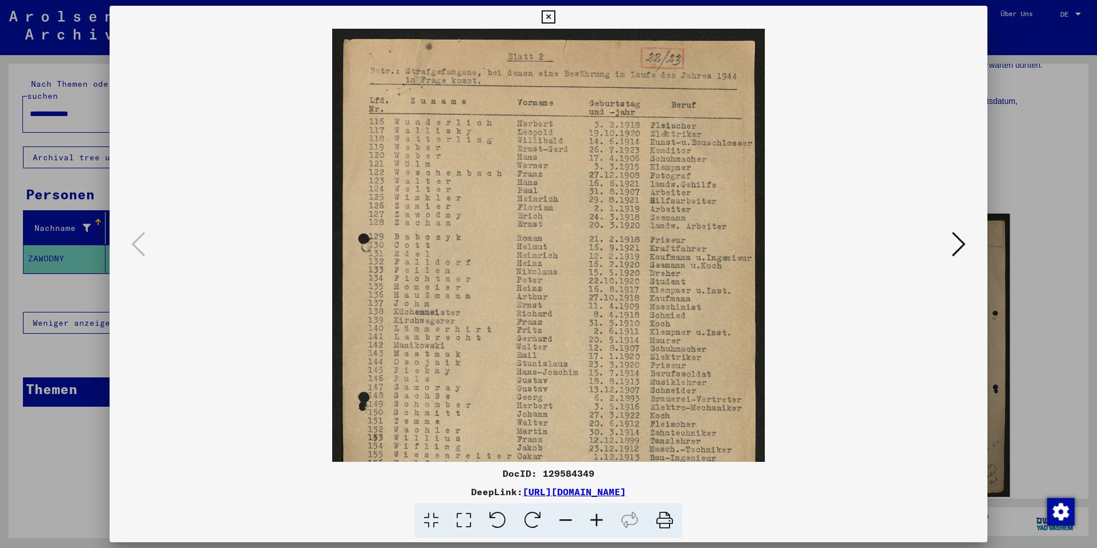
click at [600, 518] on icon at bounding box center [596, 520] width 31 height 35
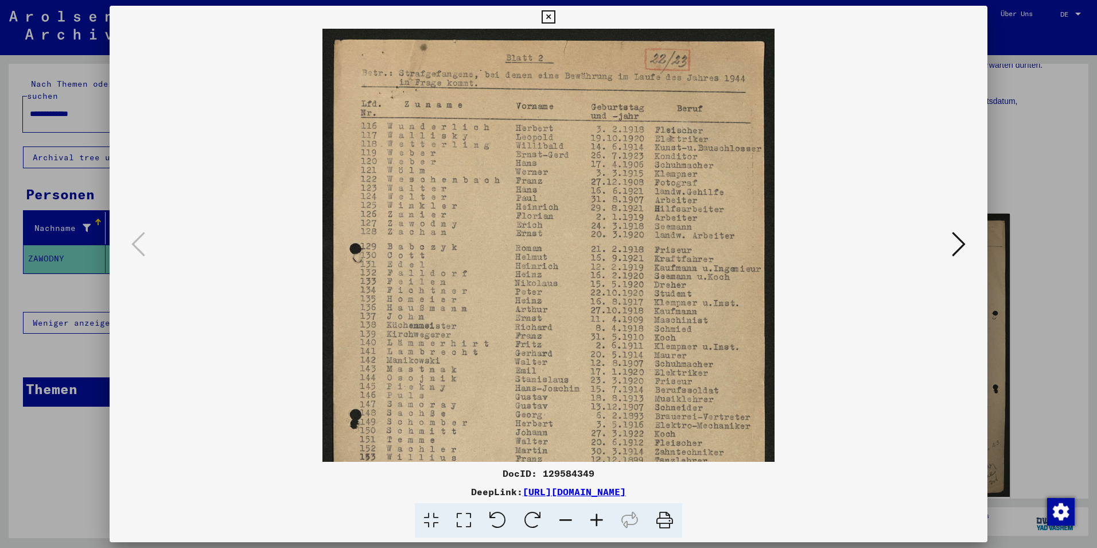
click at [600, 518] on icon at bounding box center [596, 520] width 31 height 35
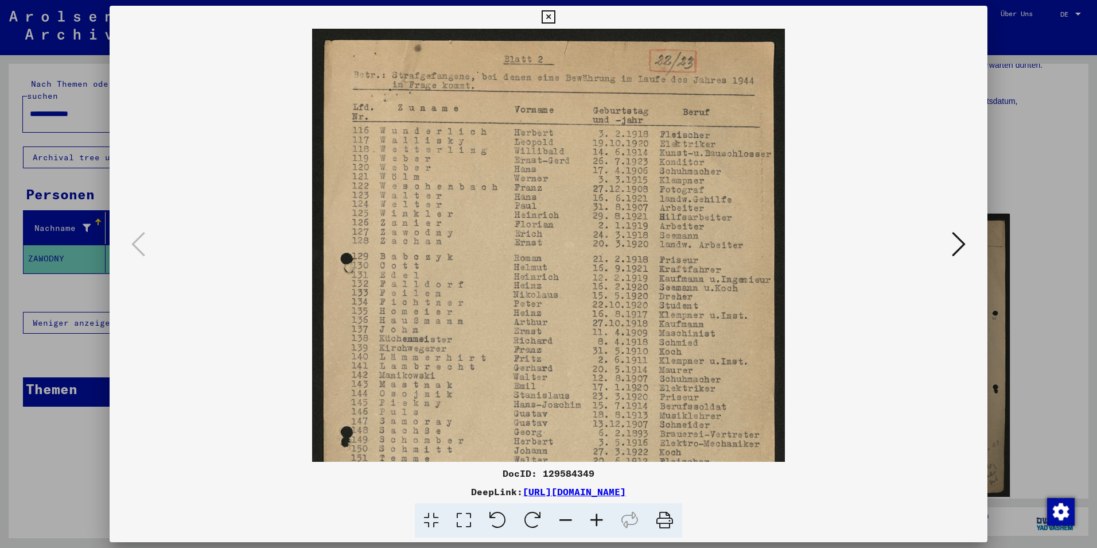
click at [600, 518] on icon at bounding box center [596, 520] width 31 height 35
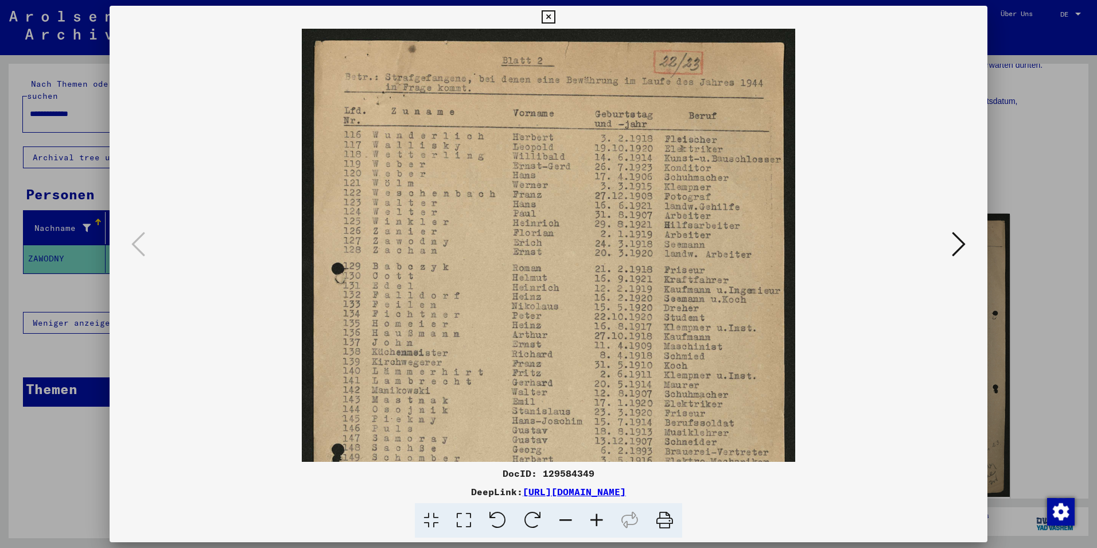
click at [600, 518] on icon at bounding box center [596, 520] width 31 height 35
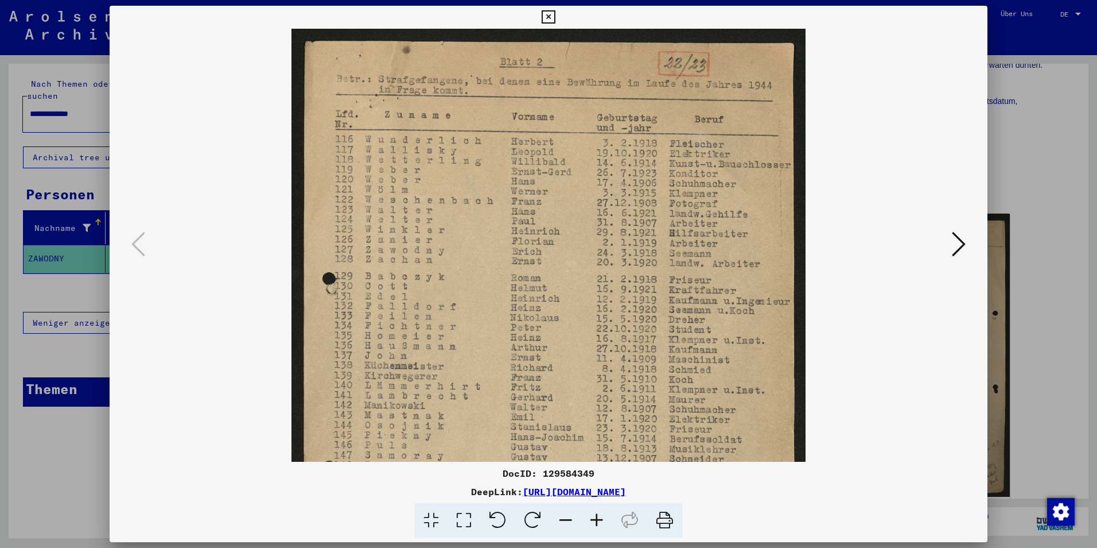
click at [600, 518] on icon at bounding box center [596, 520] width 31 height 35
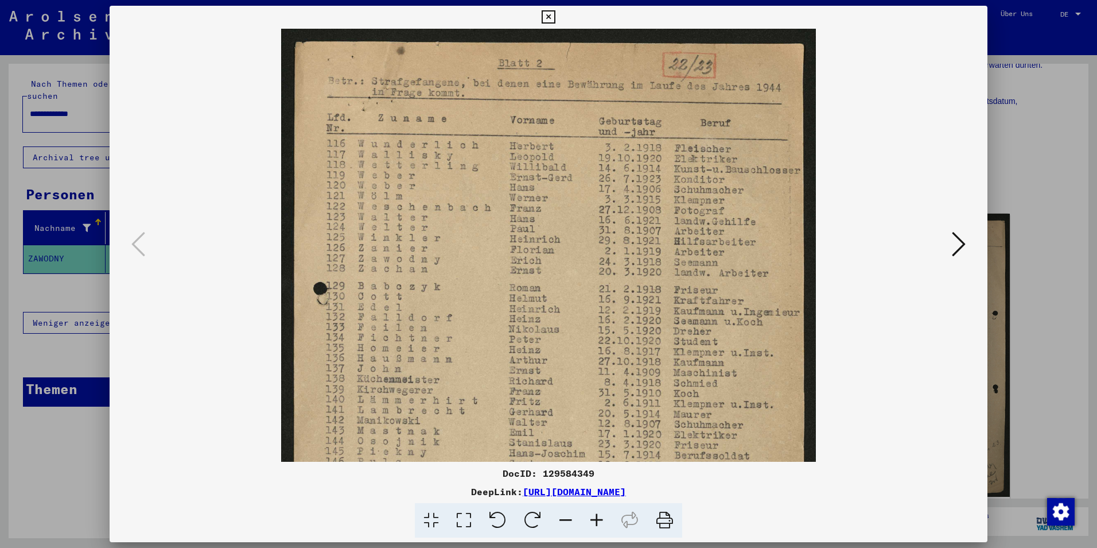
click at [600, 518] on icon at bounding box center [596, 520] width 31 height 35
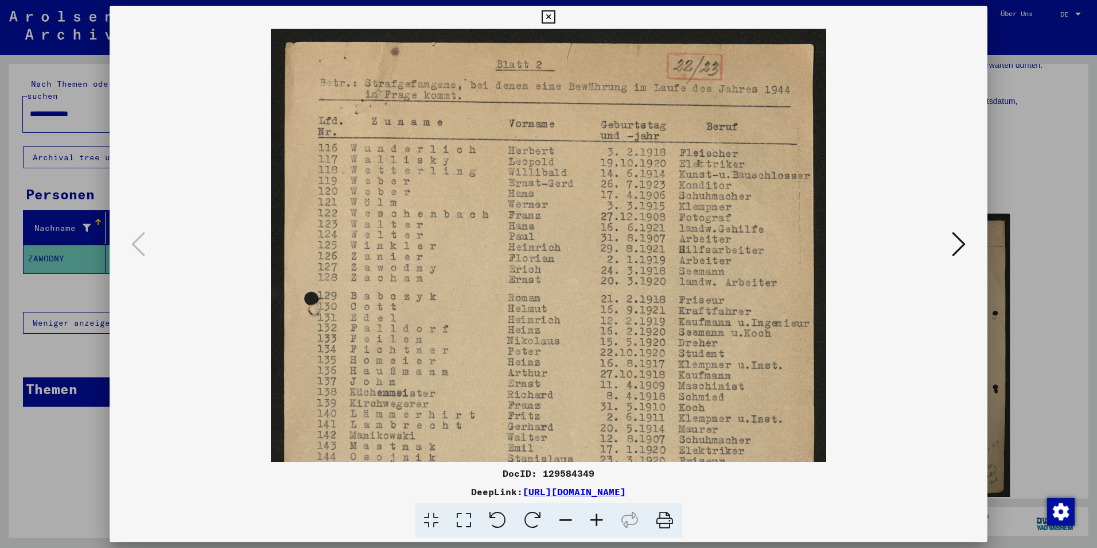
click at [600, 518] on icon at bounding box center [596, 520] width 31 height 35
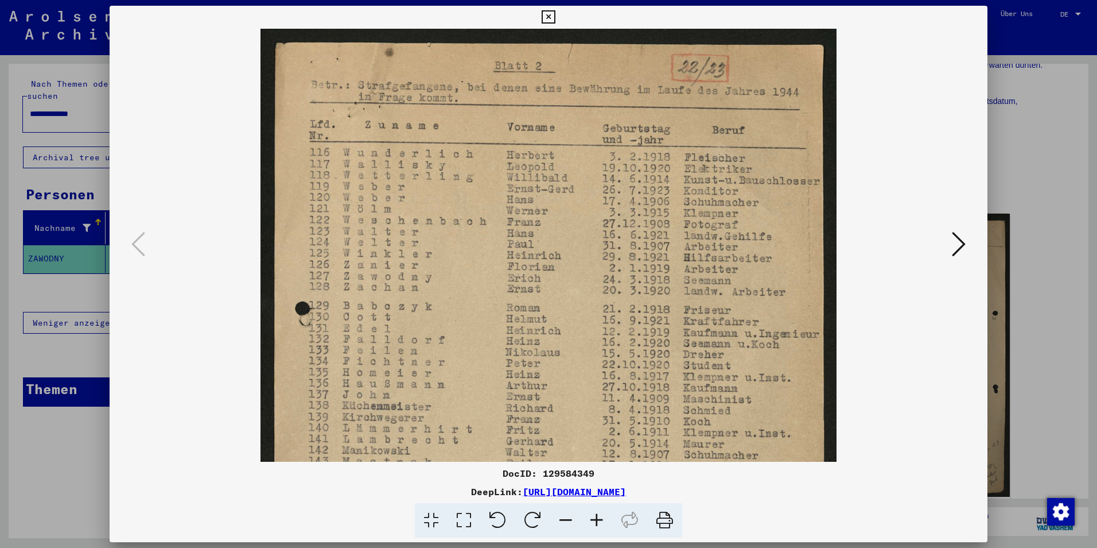
click at [600, 518] on icon at bounding box center [596, 520] width 31 height 35
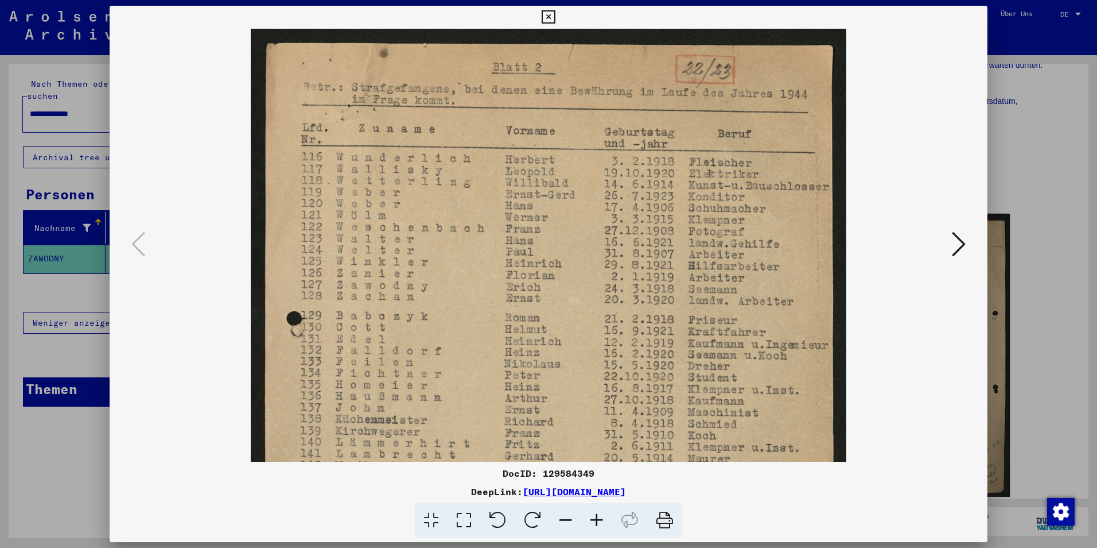
click at [600, 518] on icon at bounding box center [596, 520] width 31 height 35
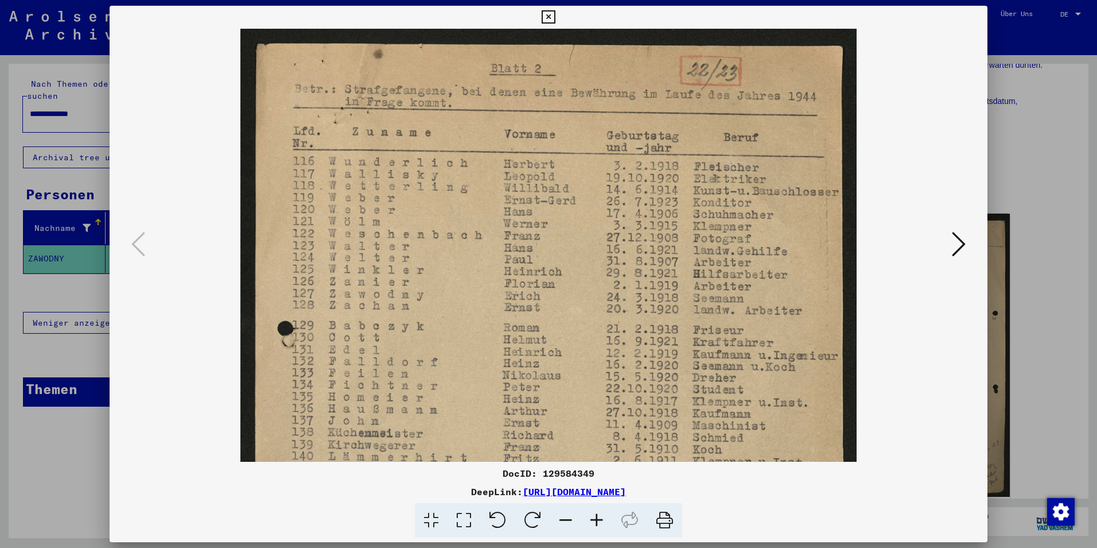
click at [600, 518] on icon at bounding box center [596, 520] width 31 height 35
click at [952, 256] on icon at bounding box center [959, 244] width 14 height 28
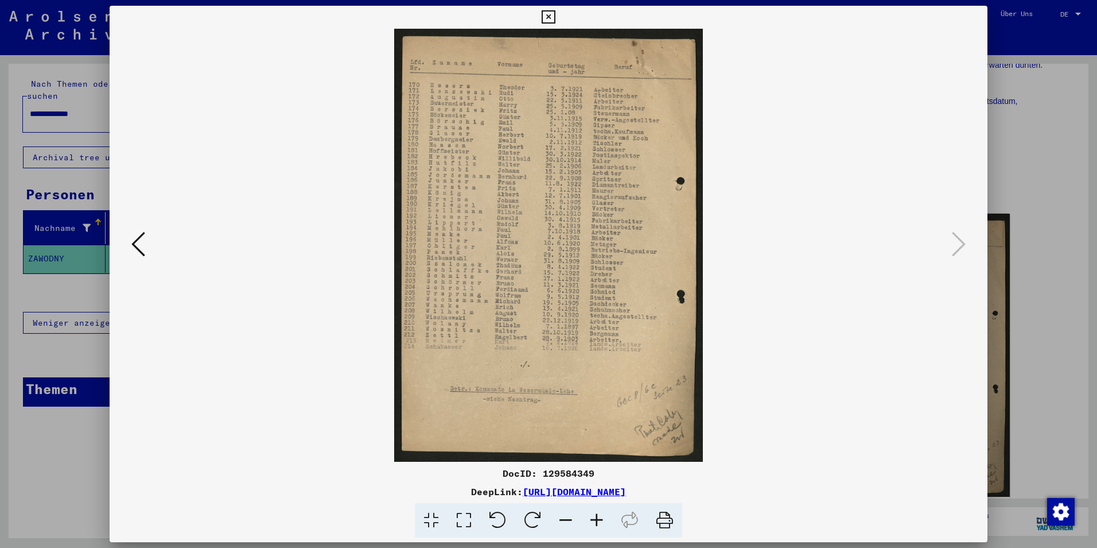
click at [601, 523] on icon at bounding box center [596, 520] width 31 height 35
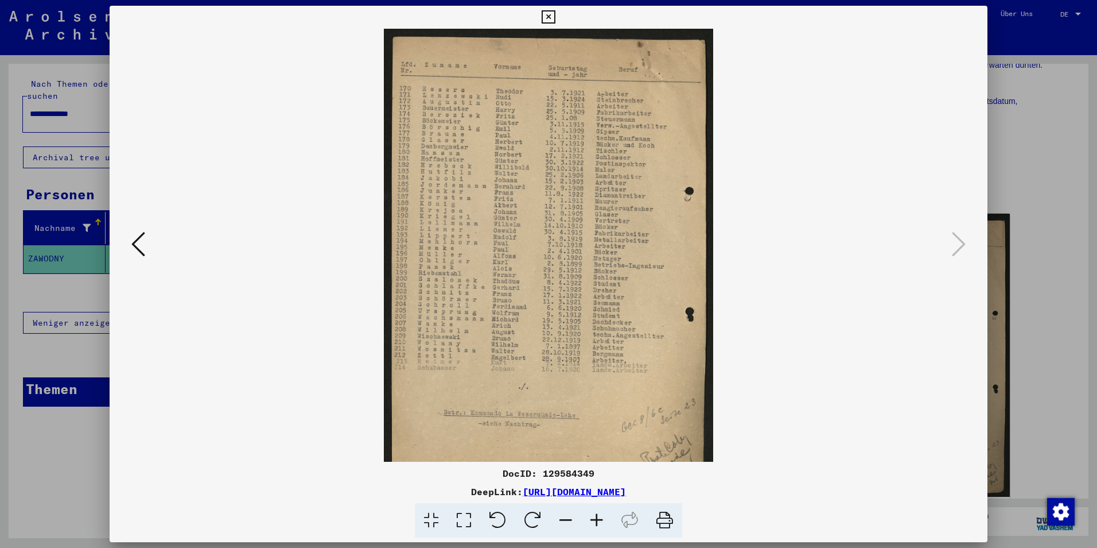
click at [601, 523] on icon at bounding box center [596, 520] width 31 height 35
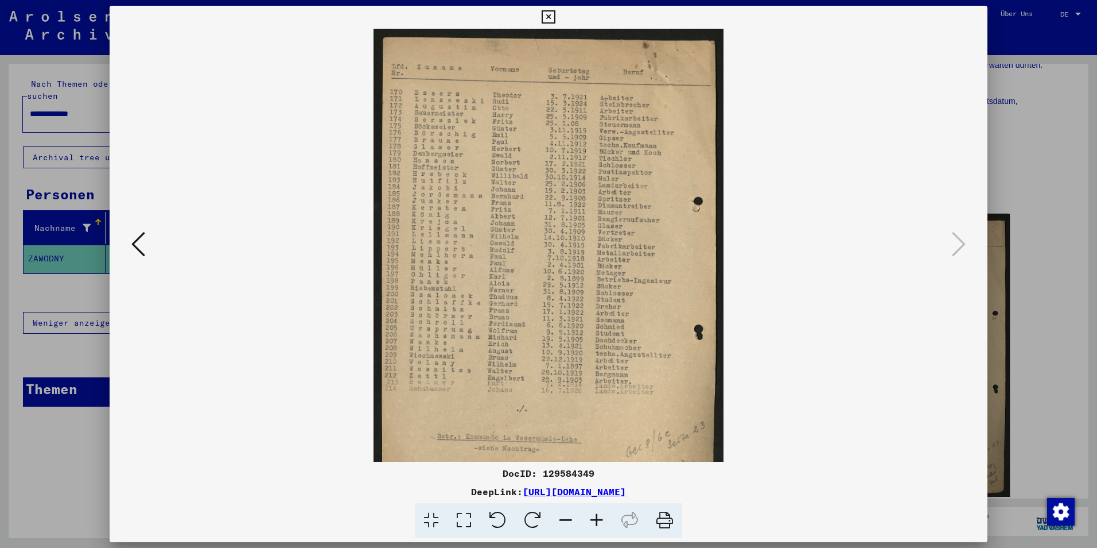
click at [601, 523] on icon at bounding box center [596, 520] width 31 height 35
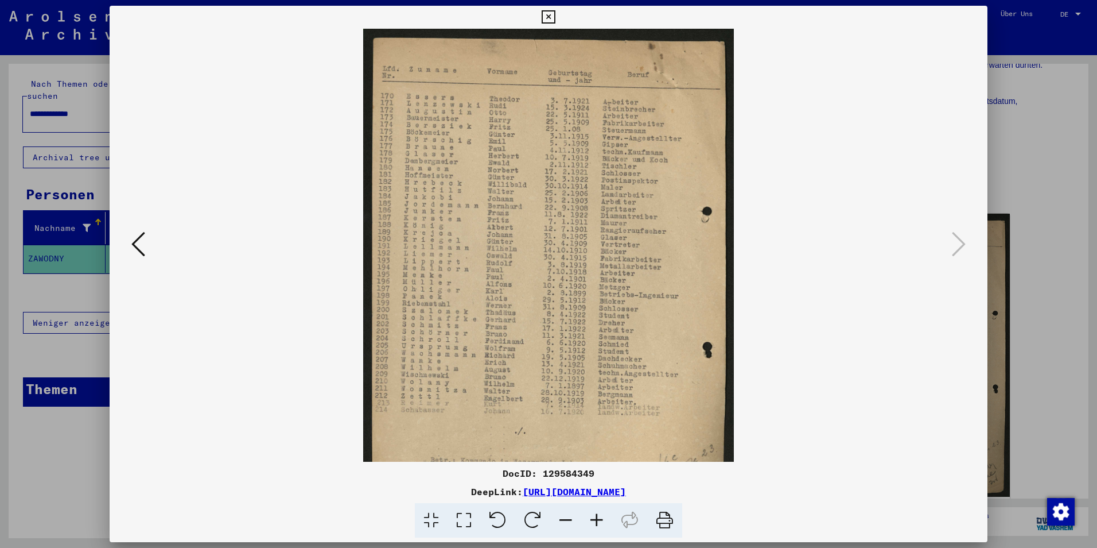
click at [601, 523] on icon at bounding box center [596, 520] width 31 height 35
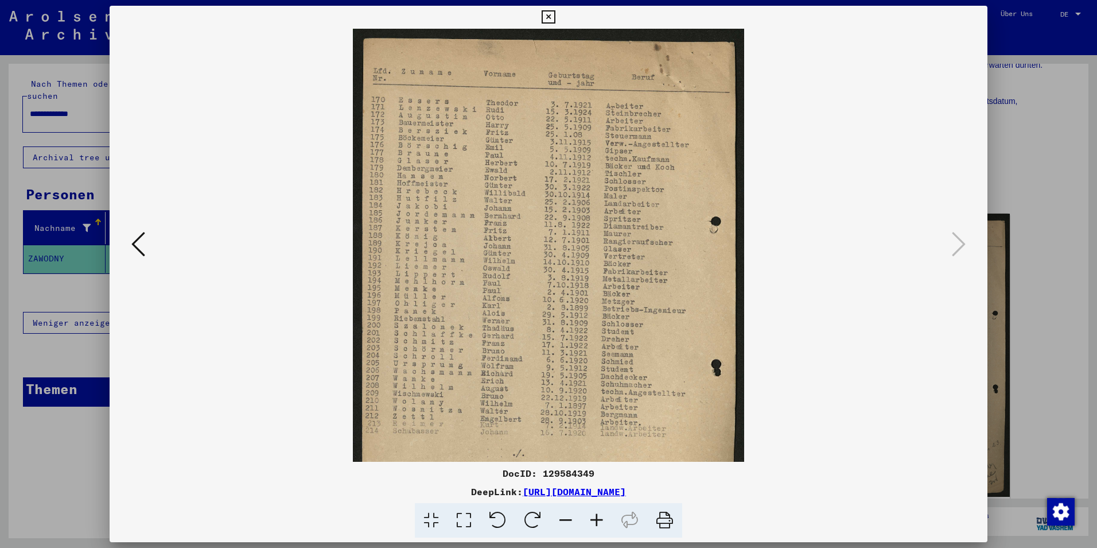
click at [601, 523] on icon at bounding box center [596, 520] width 31 height 35
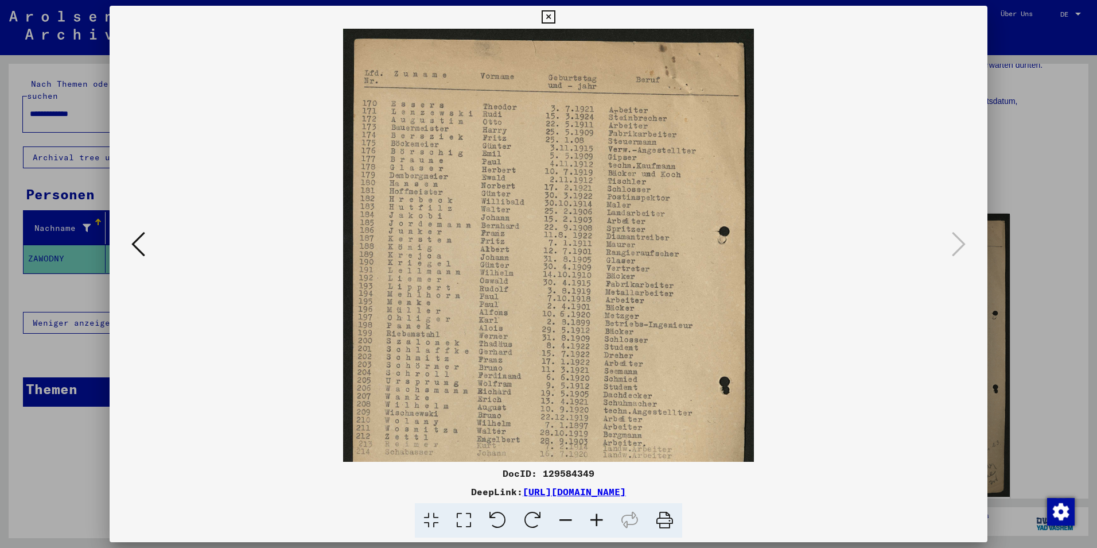
click at [601, 523] on icon at bounding box center [596, 520] width 31 height 35
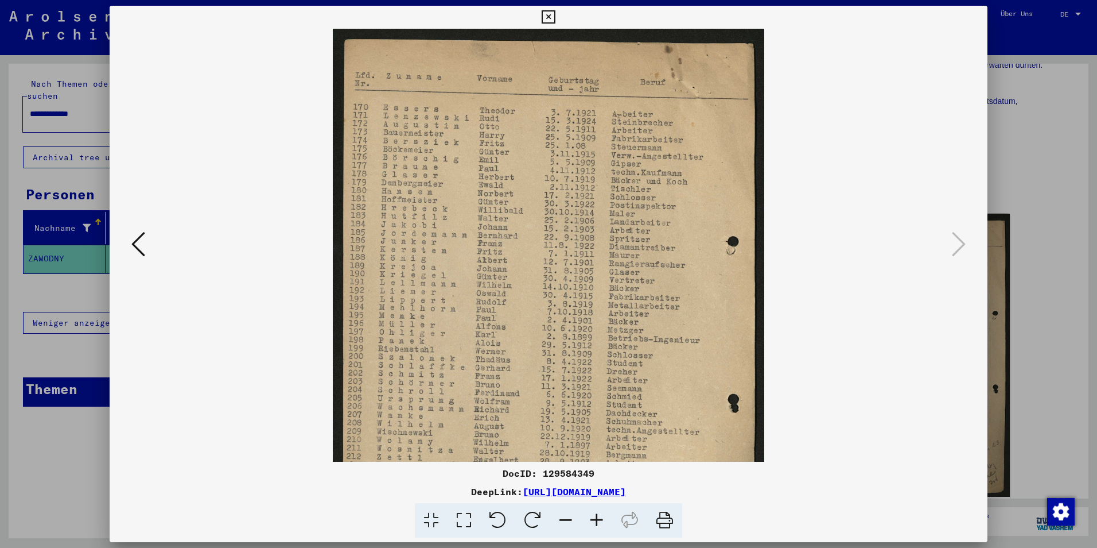
click at [601, 523] on icon at bounding box center [596, 520] width 31 height 35
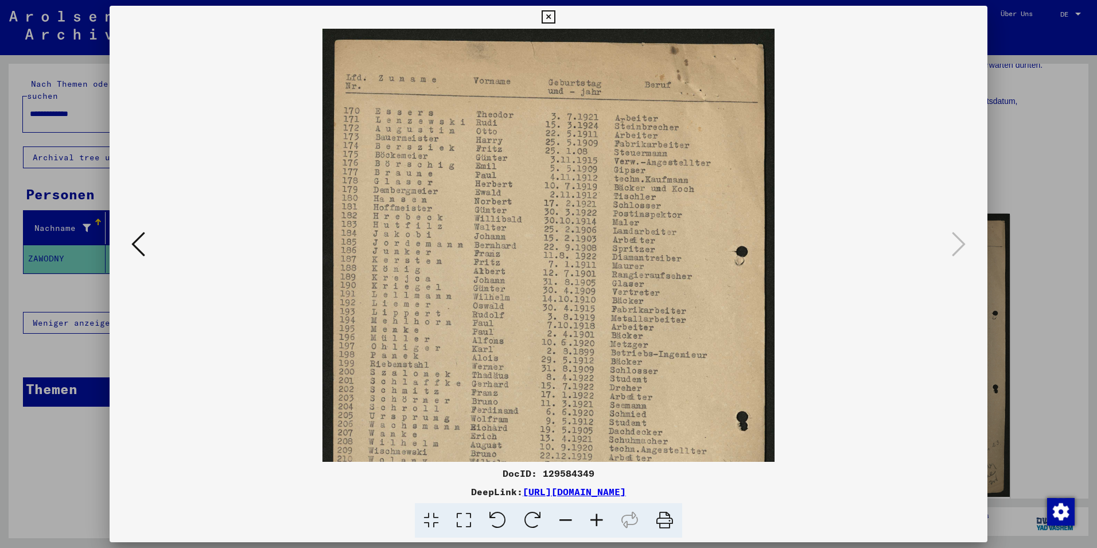
click at [601, 523] on icon at bounding box center [596, 520] width 31 height 35
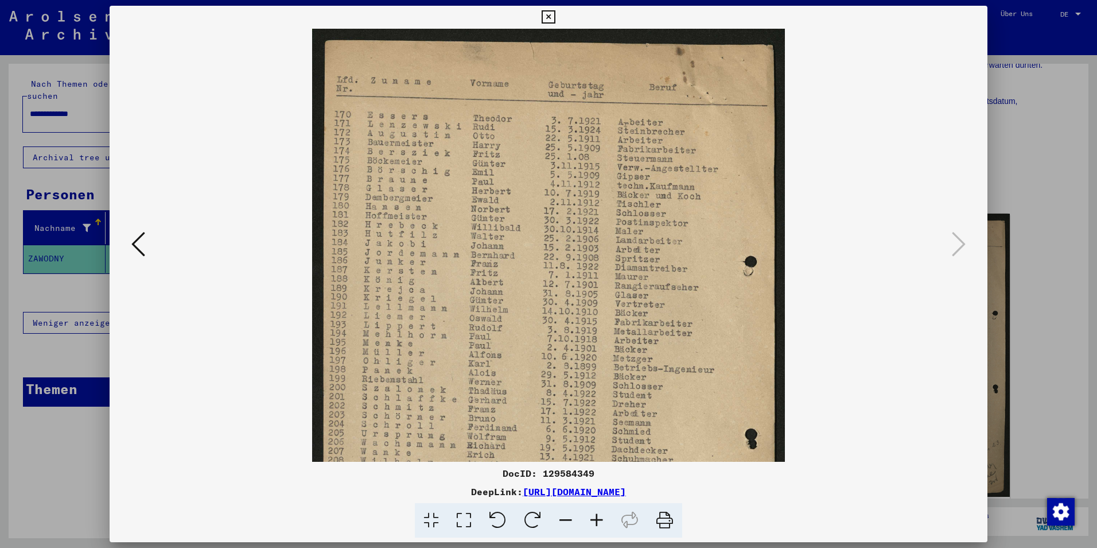
click at [601, 523] on icon at bounding box center [596, 520] width 31 height 35
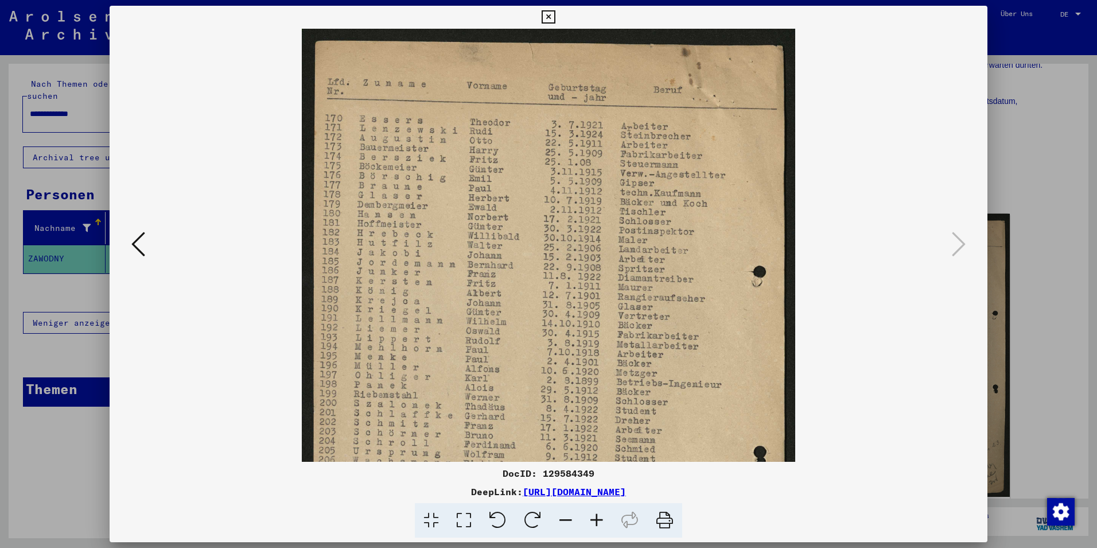
click at [601, 523] on icon at bounding box center [596, 520] width 31 height 35
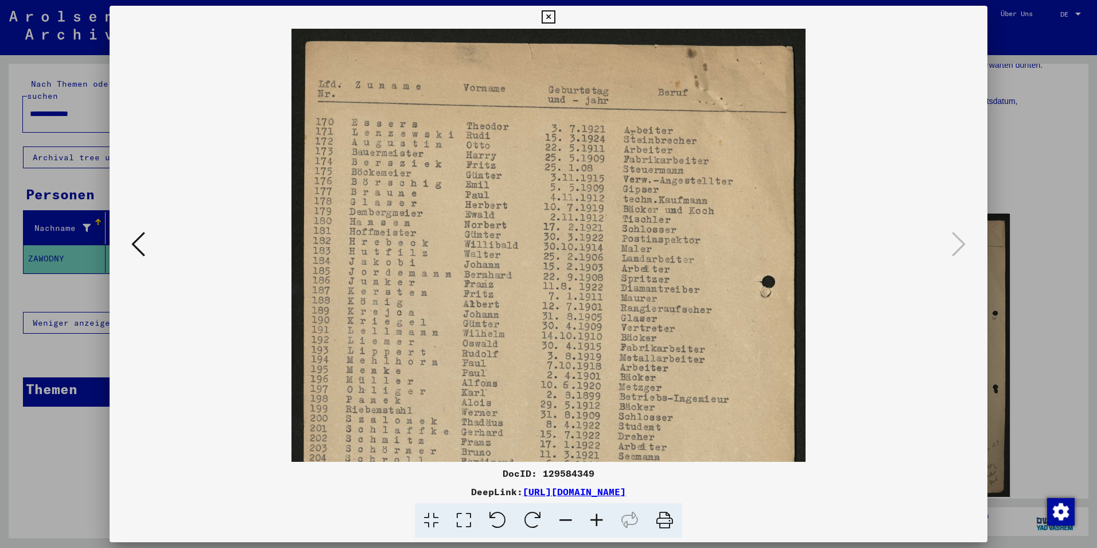
click at [601, 523] on icon at bounding box center [596, 520] width 31 height 35
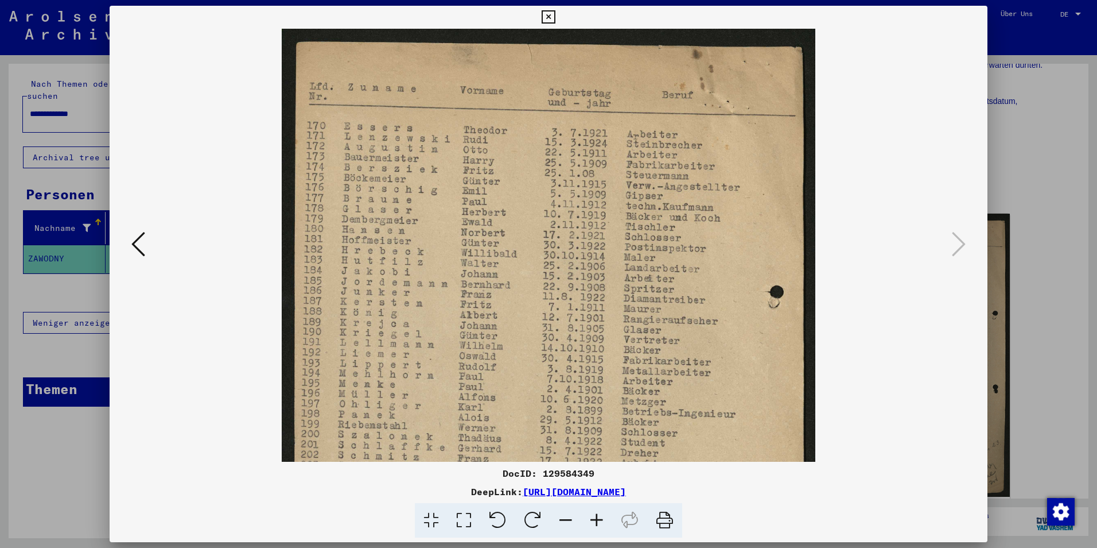
click at [601, 523] on icon at bounding box center [596, 520] width 31 height 35
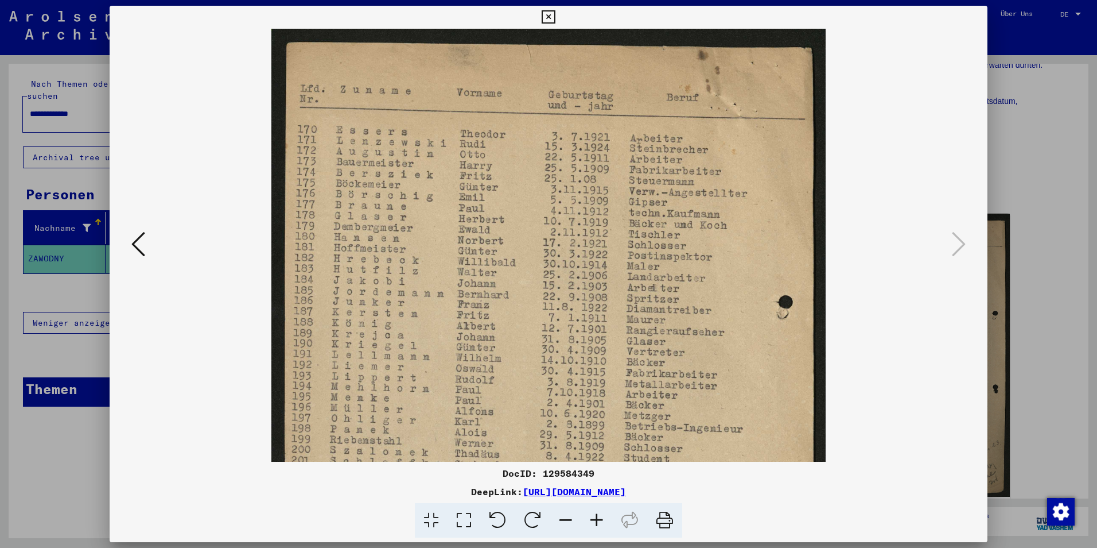
click at [601, 523] on icon at bounding box center [596, 520] width 31 height 35
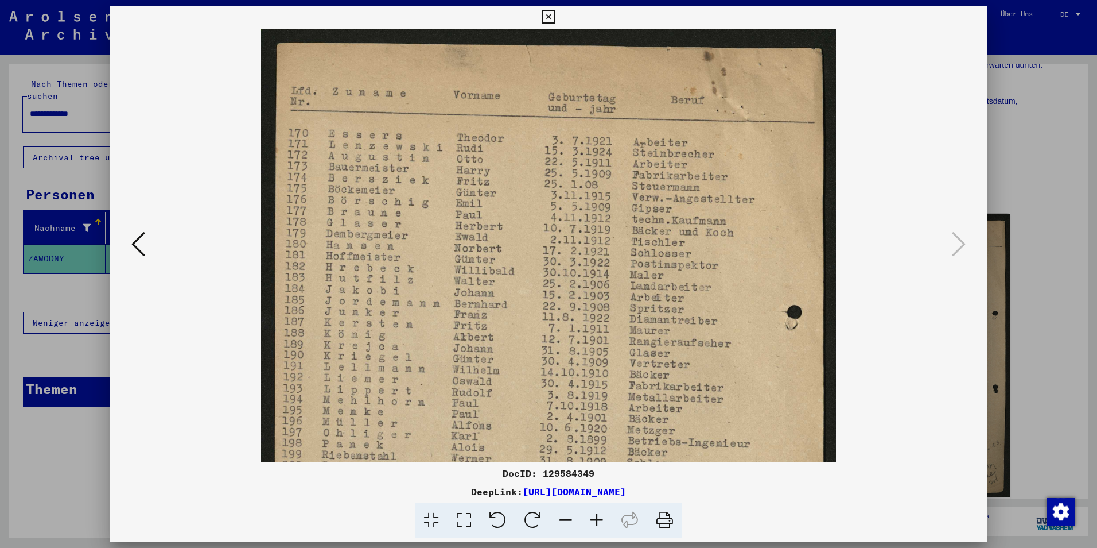
click at [601, 523] on icon at bounding box center [596, 520] width 31 height 35
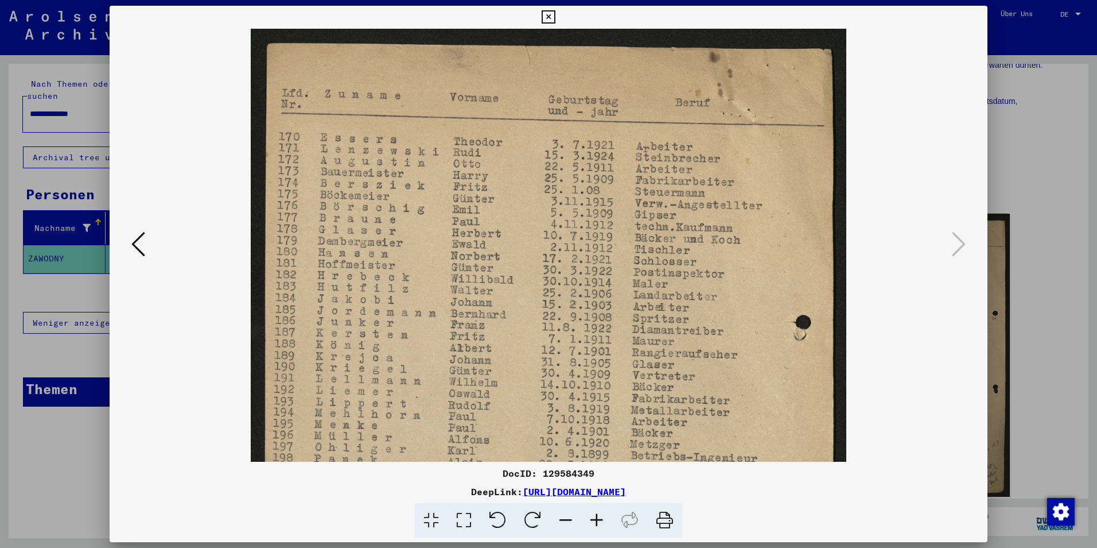
click at [601, 523] on icon at bounding box center [596, 520] width 31 height 35
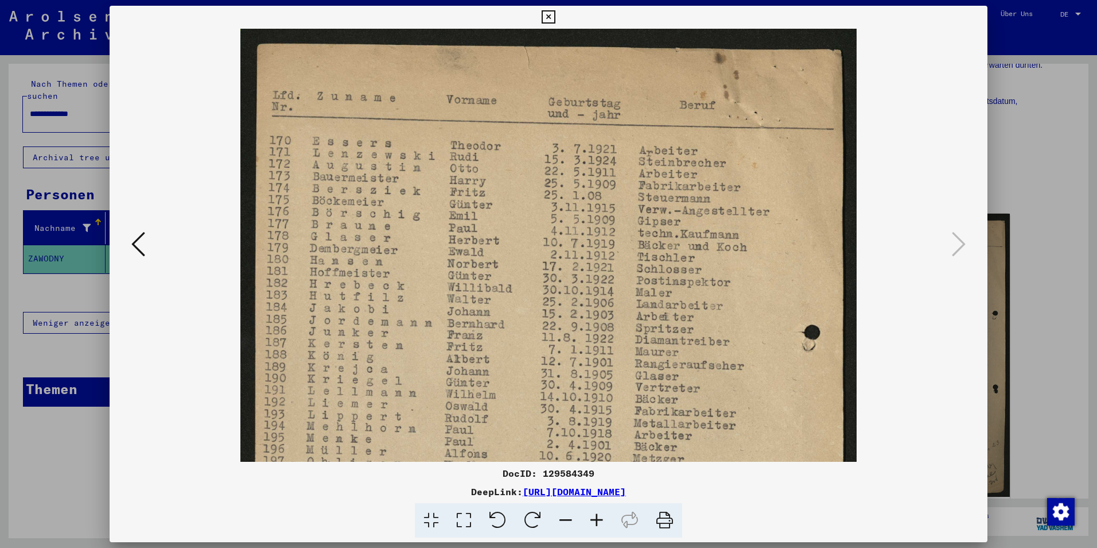
click at [601, 523] on icon at bounding box center [596, 520] width 31 height 35
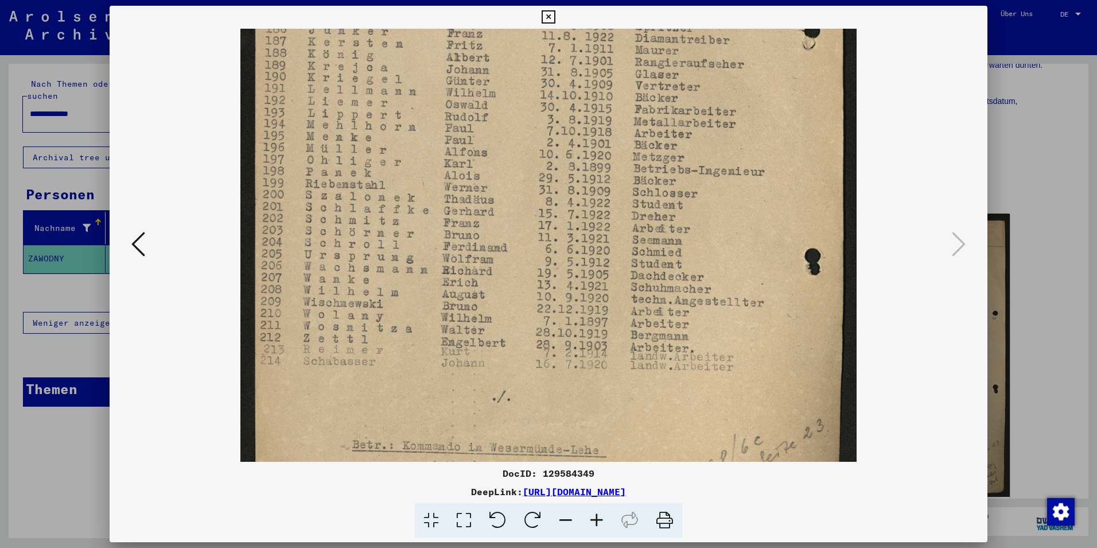
drag, startPoint x: 572, startPoint y: 409, endPoint x: 575, endPoint y: 98, distance: 311.1
click at [575, 98] on img at bounding box center [548, 158] width 616 height 863
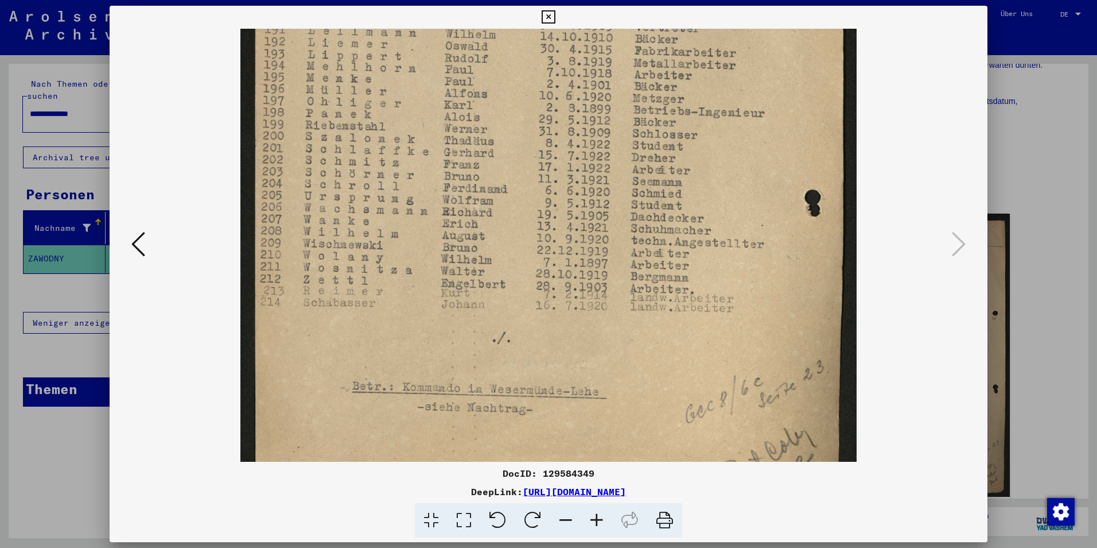
scroll to position [430, 0]
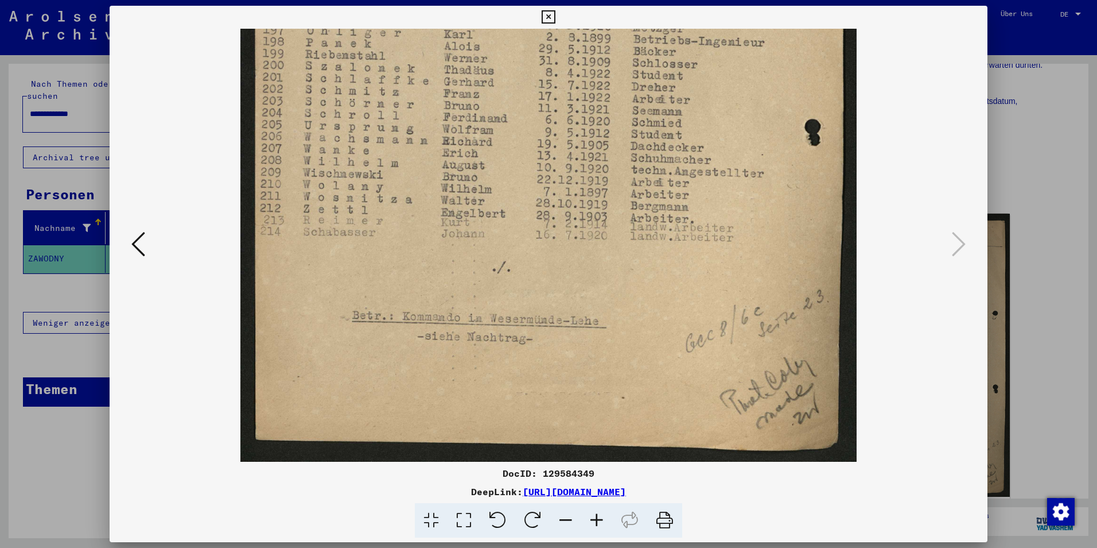
drag, startPoint x: 541, startPoint y: 339, endPoint x: 545, endPoint y: 194, distance: 145.3
click at [545, 194] on img at bounding box center [548, 29] width 616 height 863
click at [550, 10] on icon at bounding box center [548, 17] width 13 height 14
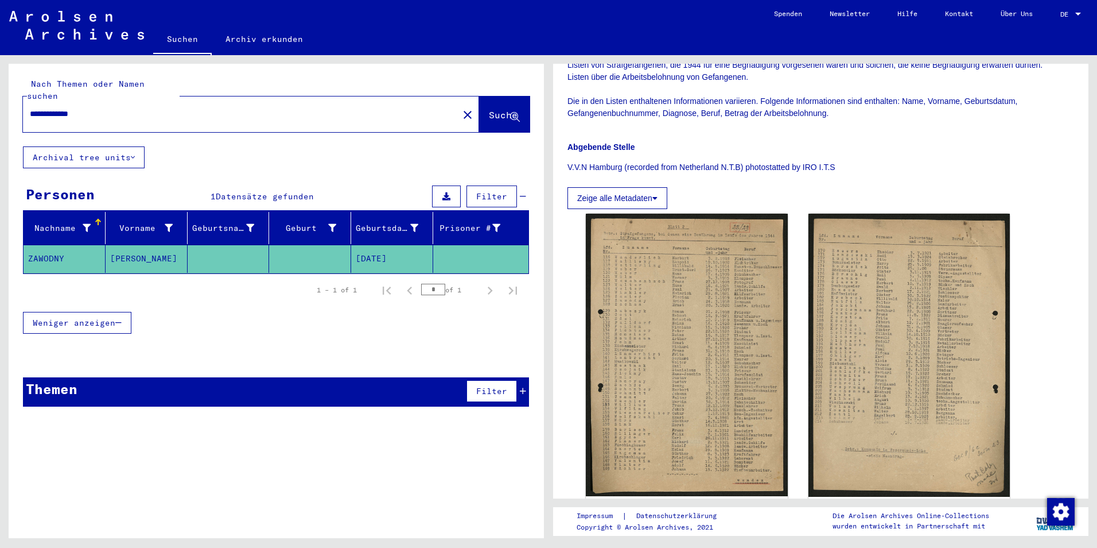
click at [840, 168] on p "V.V.N Hamburg (recorded from Netherland N.T.B) photostatted by IRO I.T.S" at bounding box center [821, 167] width 507 height 12
click at [656, 197] on icon at bounding box center [655, 198] width 5 height 8
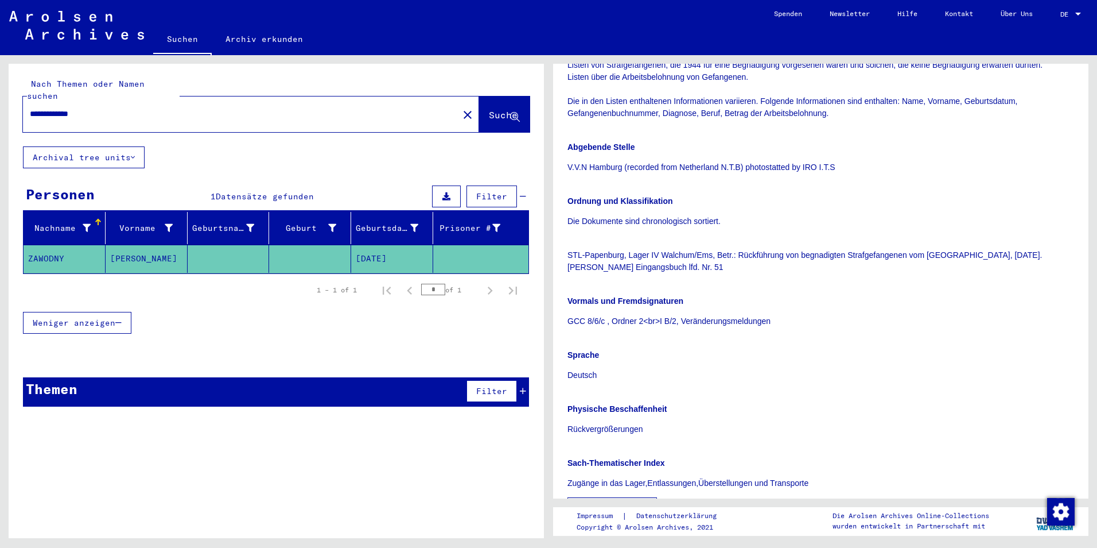
click at [747, 407] on p "Physische Beschaffenheit" at bounding box center [821, 409] width 507 height 12
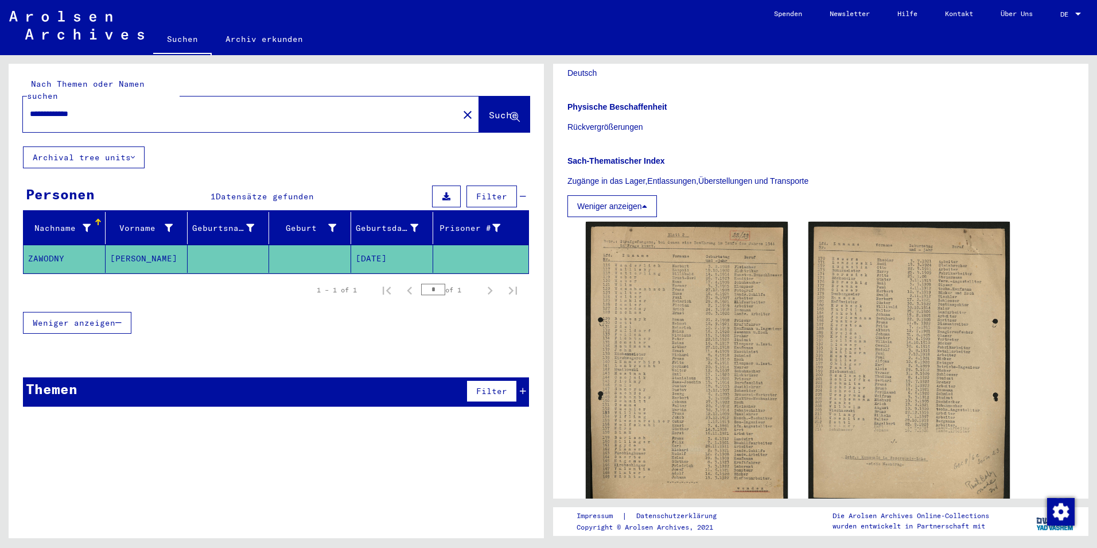
click at [1041, 117] on div "Physische Beschaffenheit Rückvergrößerungen" at bounding box center [821, 110] width 507 height 46
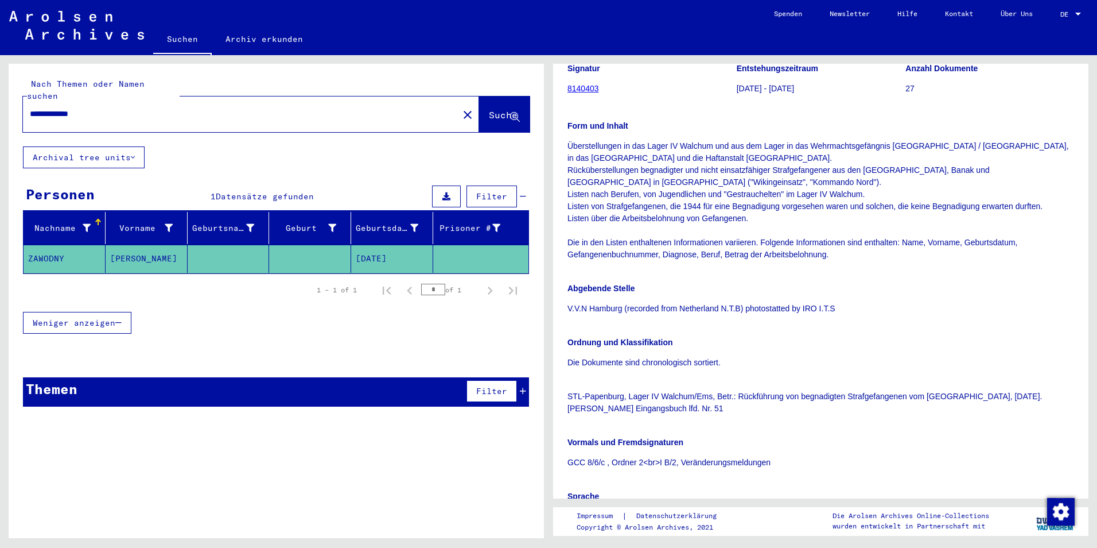
scroll to position [16, 0]
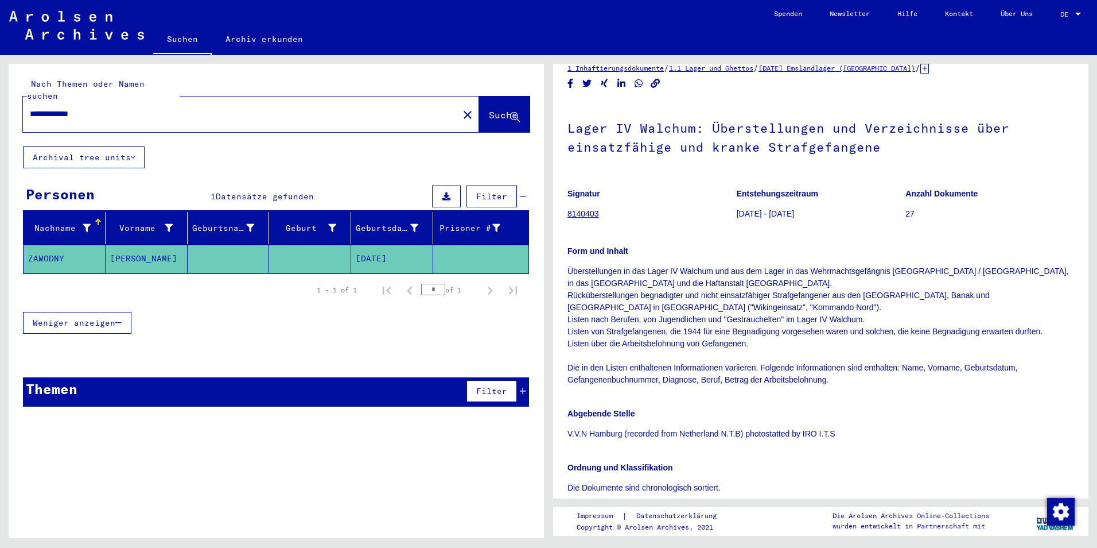
click at [991, 392] on div "Signatur 8140403 Entstehungszeitraum [DATE] - [DATE] Anzahl Dokumente 27 Form u…" at bounding box center [821, 483] width 507 height 606
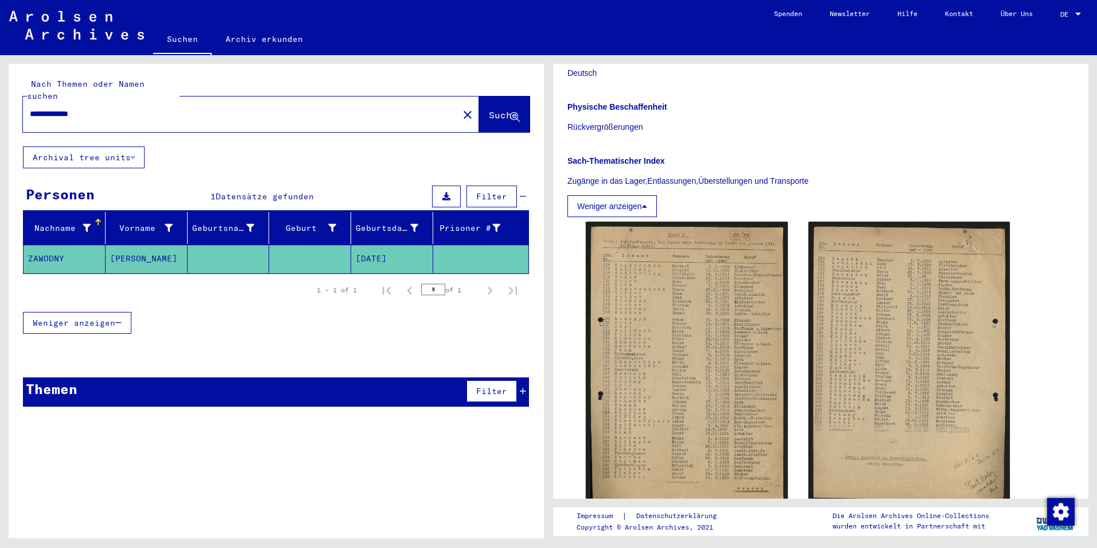
scroll to position [727, 0]
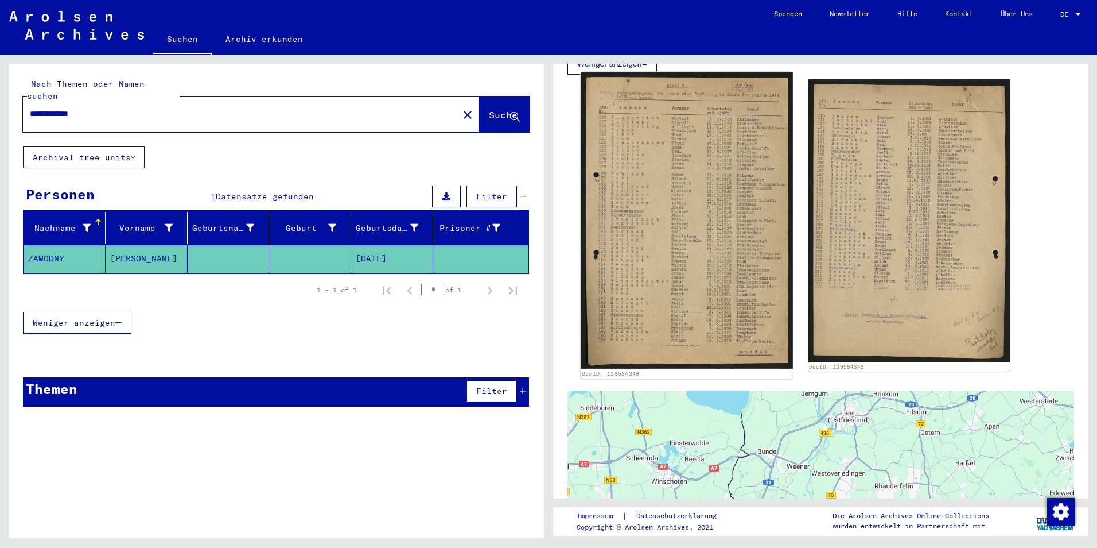
click at [728, 207] on img at bounding box center [687, 220] width 212 height 297
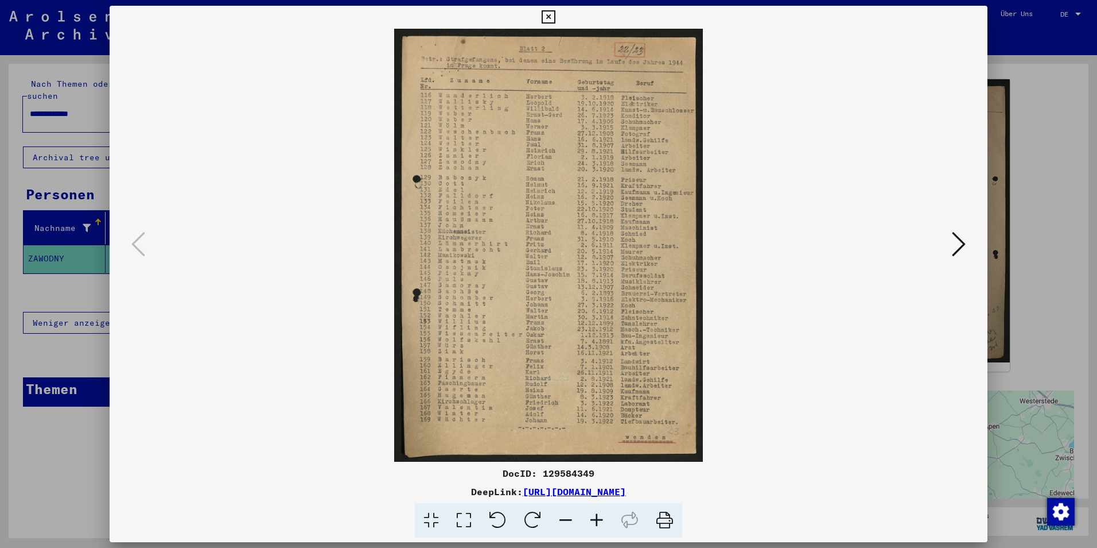
click at [595, 519] on icon at bounding box center [596, 520] width 31 height 35
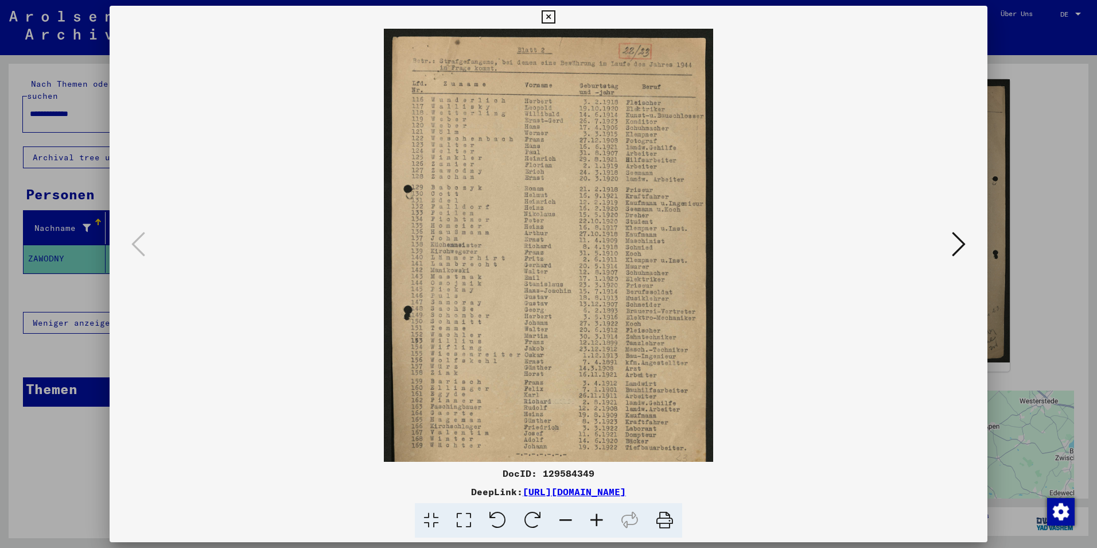
click at [595, 519] on icon at bounding box center [596, 520] width 31 height 35
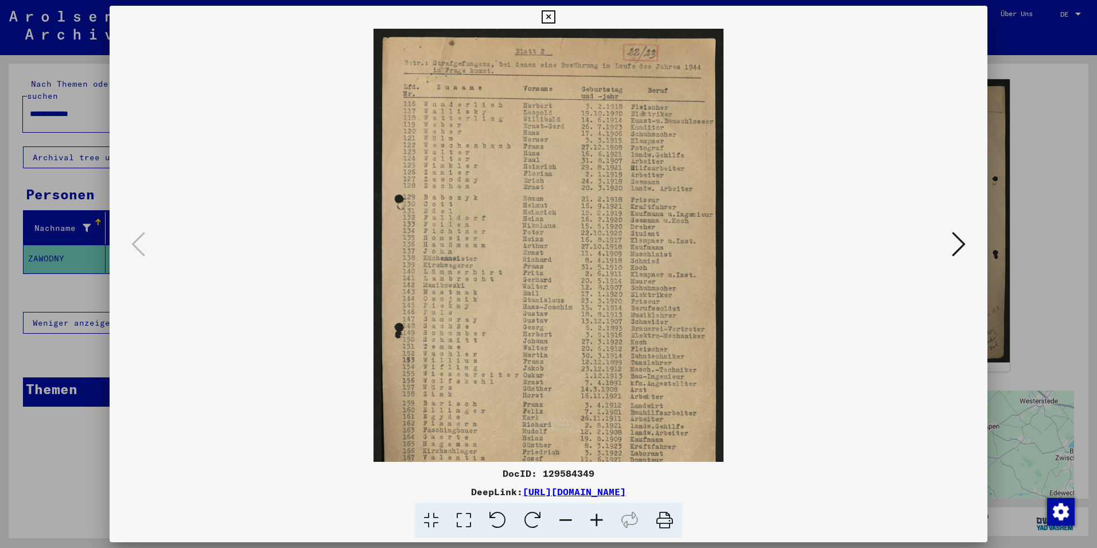
click at [595, 519] on icon at bounding box center [596, 520] width 31 height 35
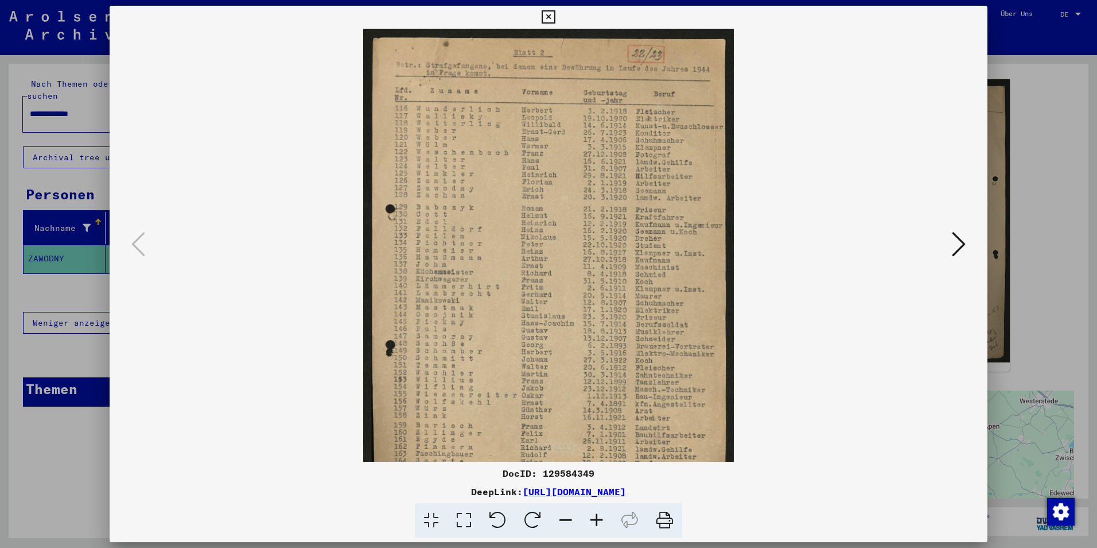
click at [595, 519] on icon at bounding box center [596, 520] width 31 height 35
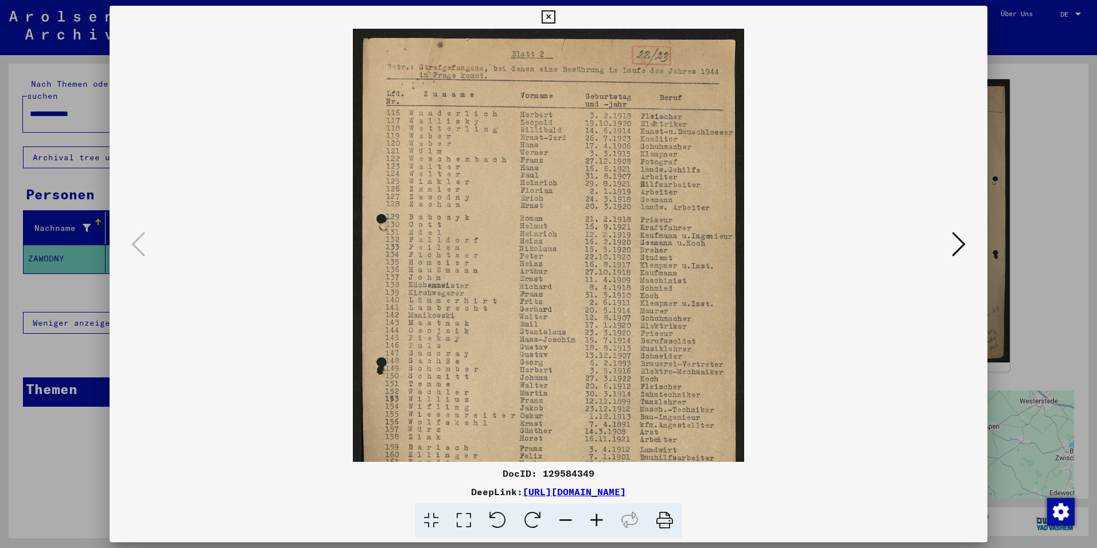
click at [595, 519] on icon at bounding box center [596, 520] width 31 height 35
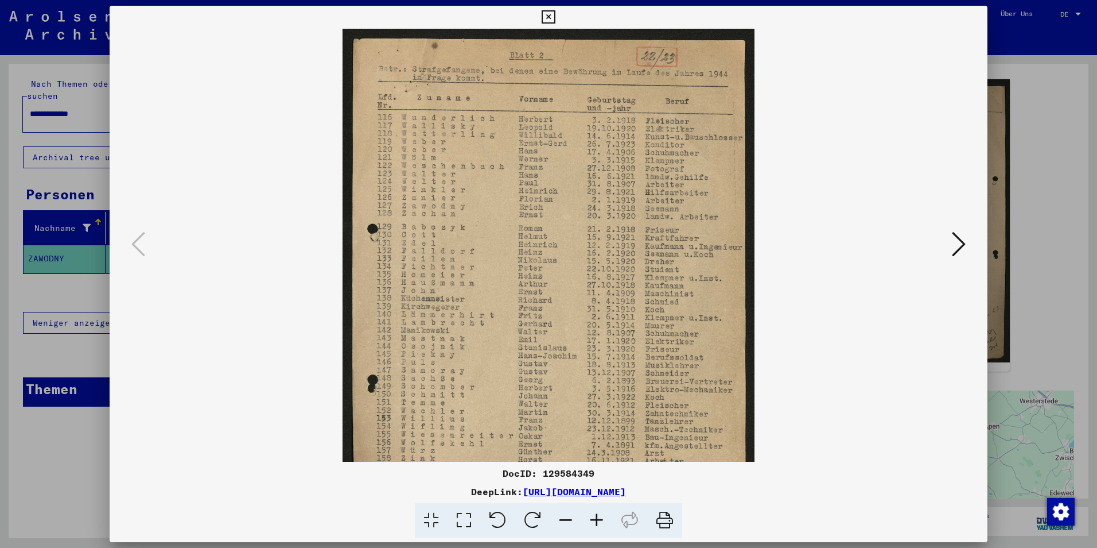
click at [595, 519] on icon at bounding box center [596, 520] width 31 height 35
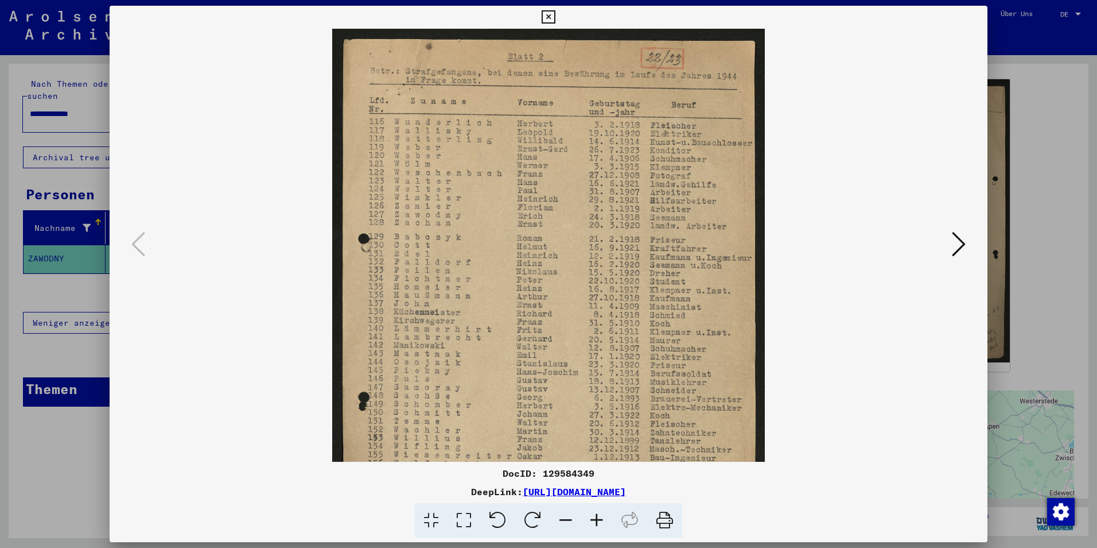
click at [595, 519] on icon at bounding box center [596, 520] width 31 height 35
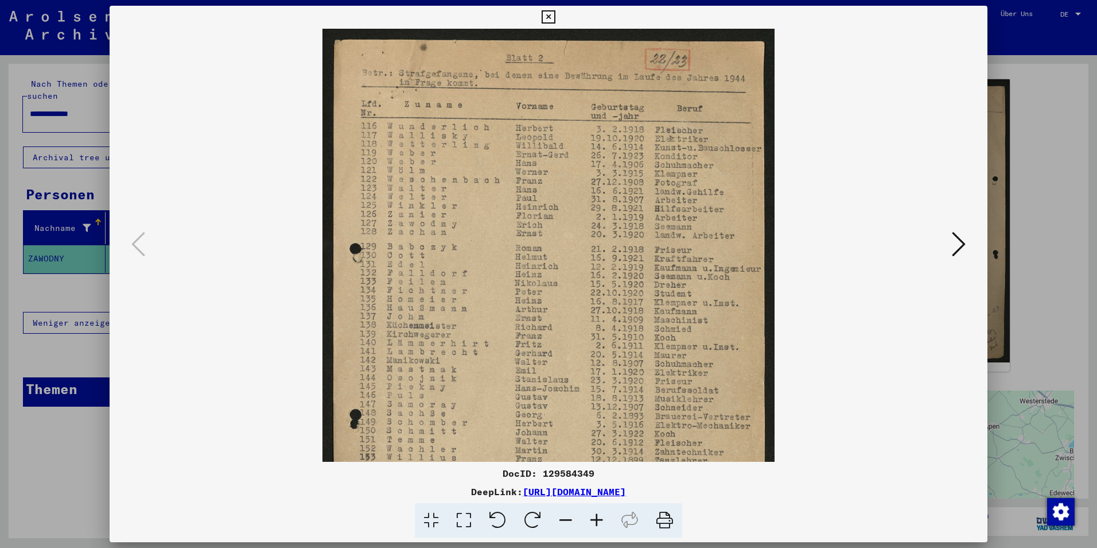
click at [595, 519] on icon at bounding box center [596, 520] width 31 height 35
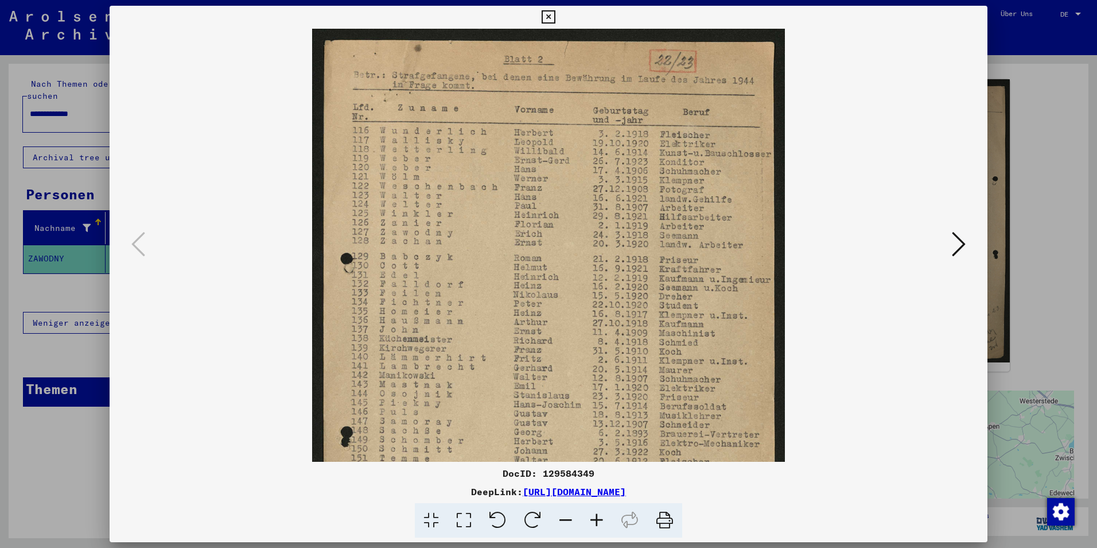
click at [595, 519] on icon at bounding box center [596, 520] width 31 height 35
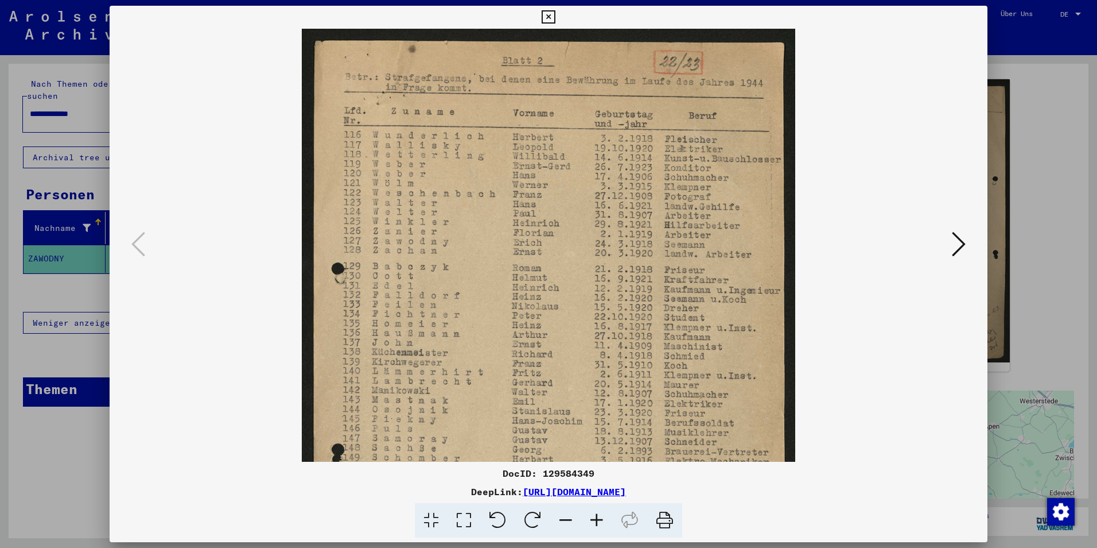
click at [595, 519] on icon at bounding box center [596, 520] width 31 height 35
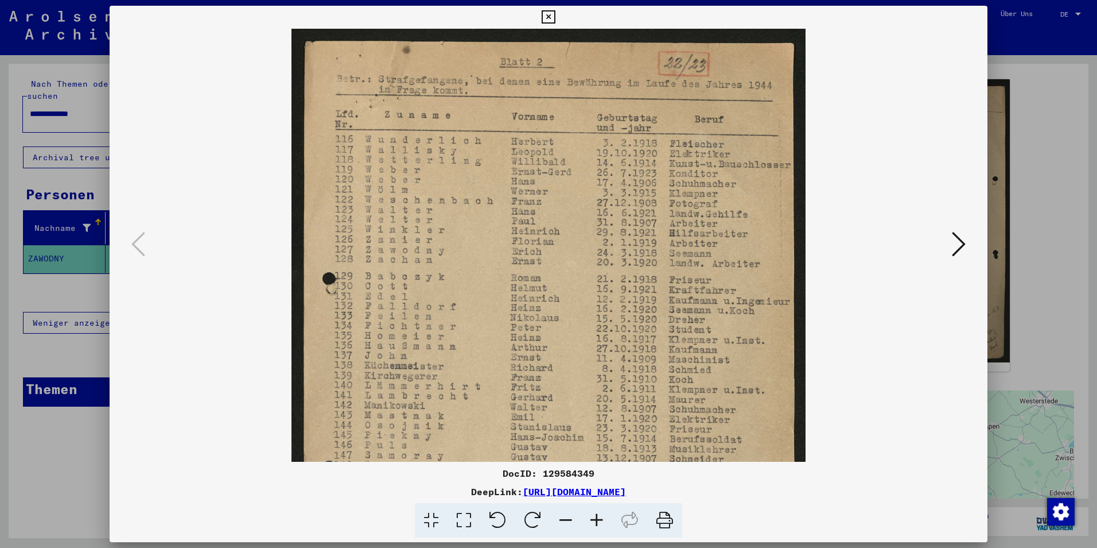
click at [595, 519] on icon at bounding box center [596, 520] width 31 height 35
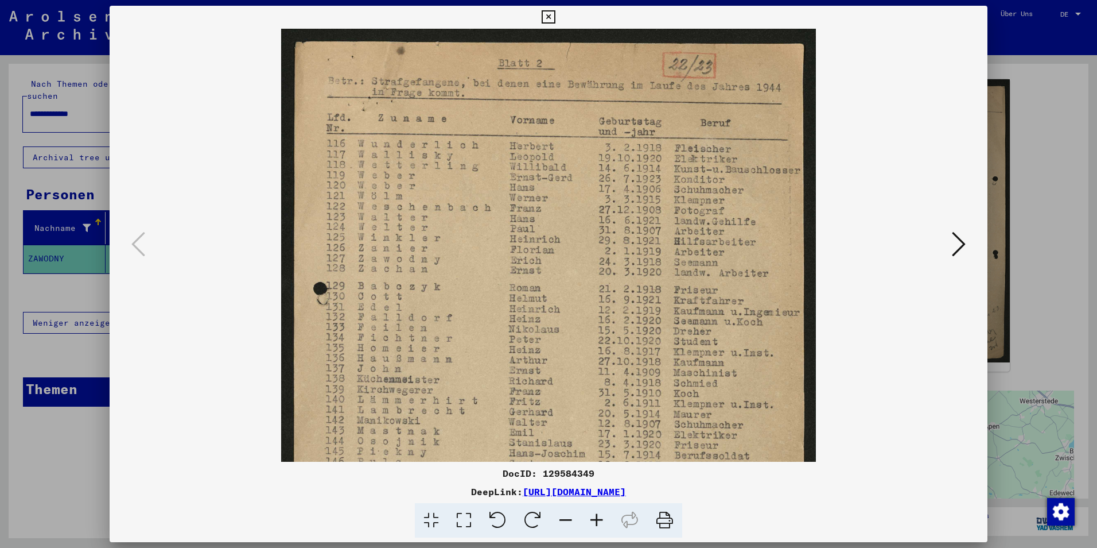
click at [595, 519] on icon at bounding box center [596, 520] width 31 height 35
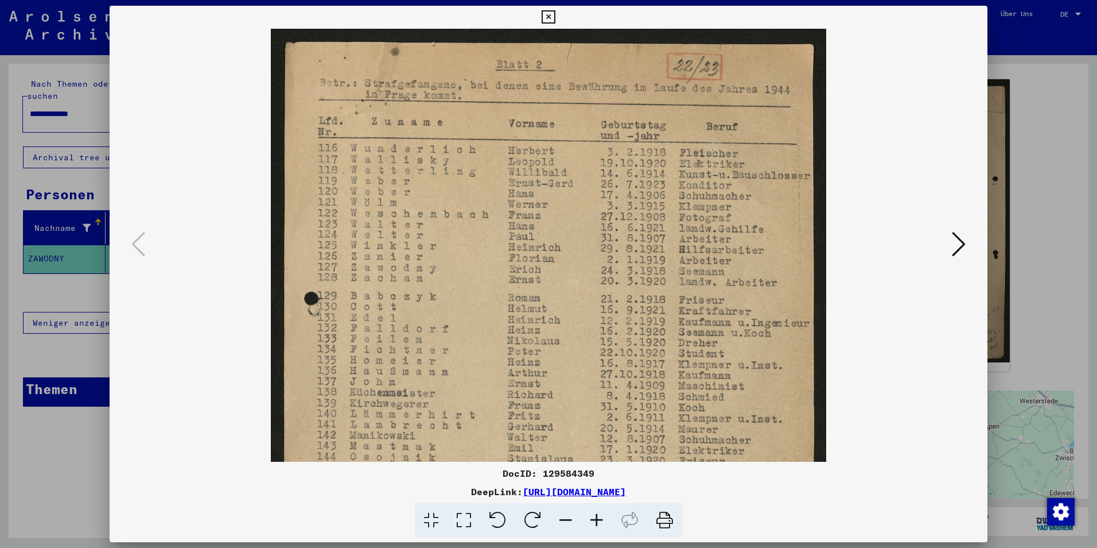
click at [595, 519] on icon at bounding box center [596, 520] width 31 height 35
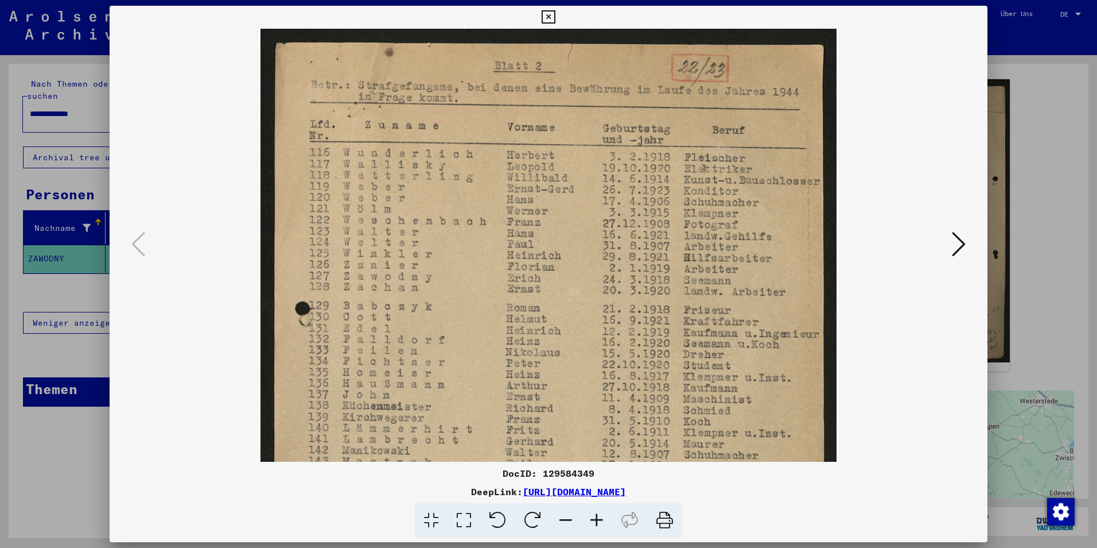
click at [595, 519] on icon at bounding box center [596, 520] width 31 height 35
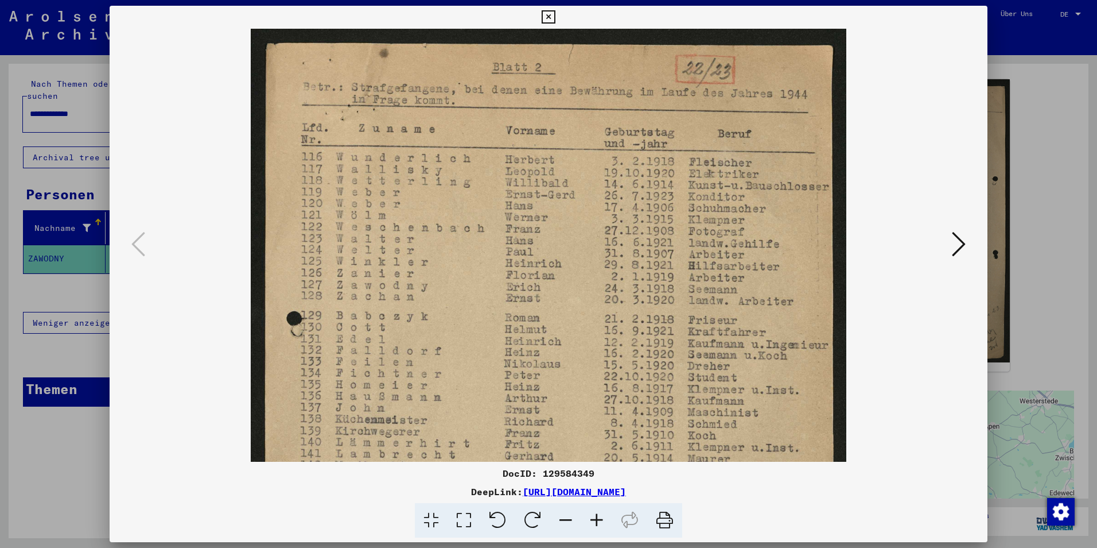
click at [595, 519] on icon at bounding box center [596, 520] width 31 height 35
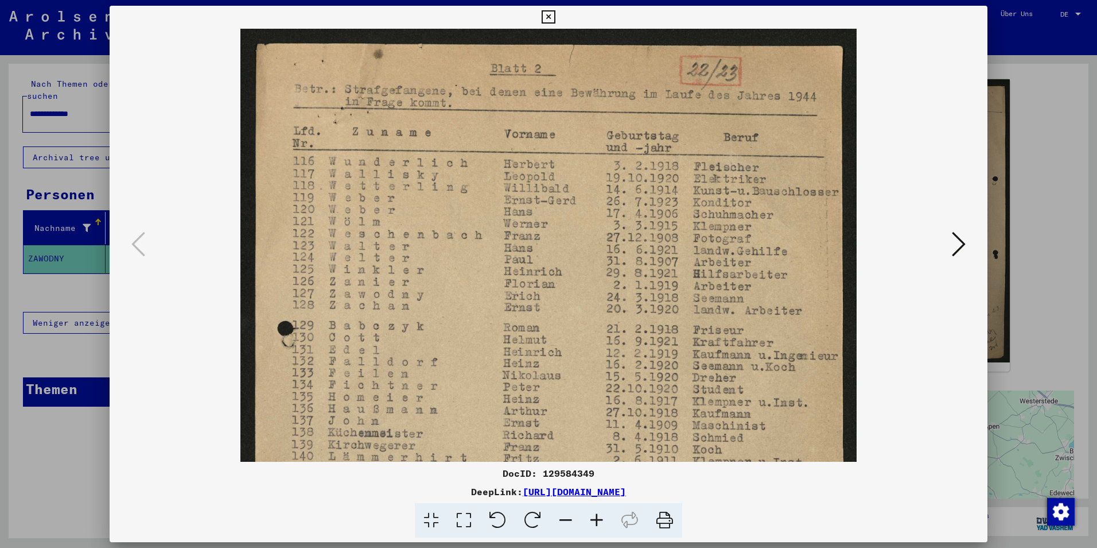
click at [595, 519] on icon at bounding box center [596, 520] width 31 height 35
